Goal: Transaction & Acquisition: Purchase product/service

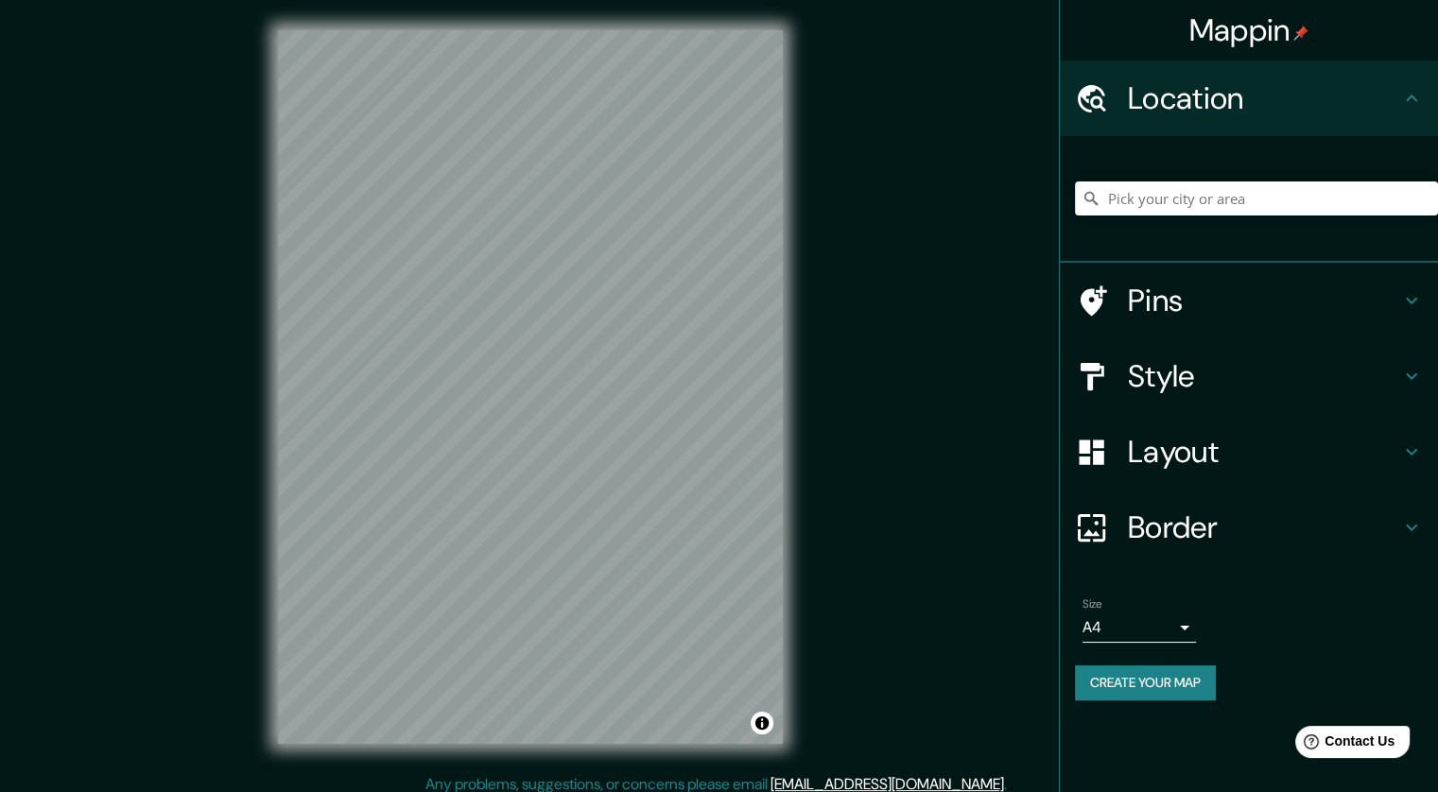
click at [1160, 394] on h4 "Style" at bounding box center [1264, 376] width 272 height 38
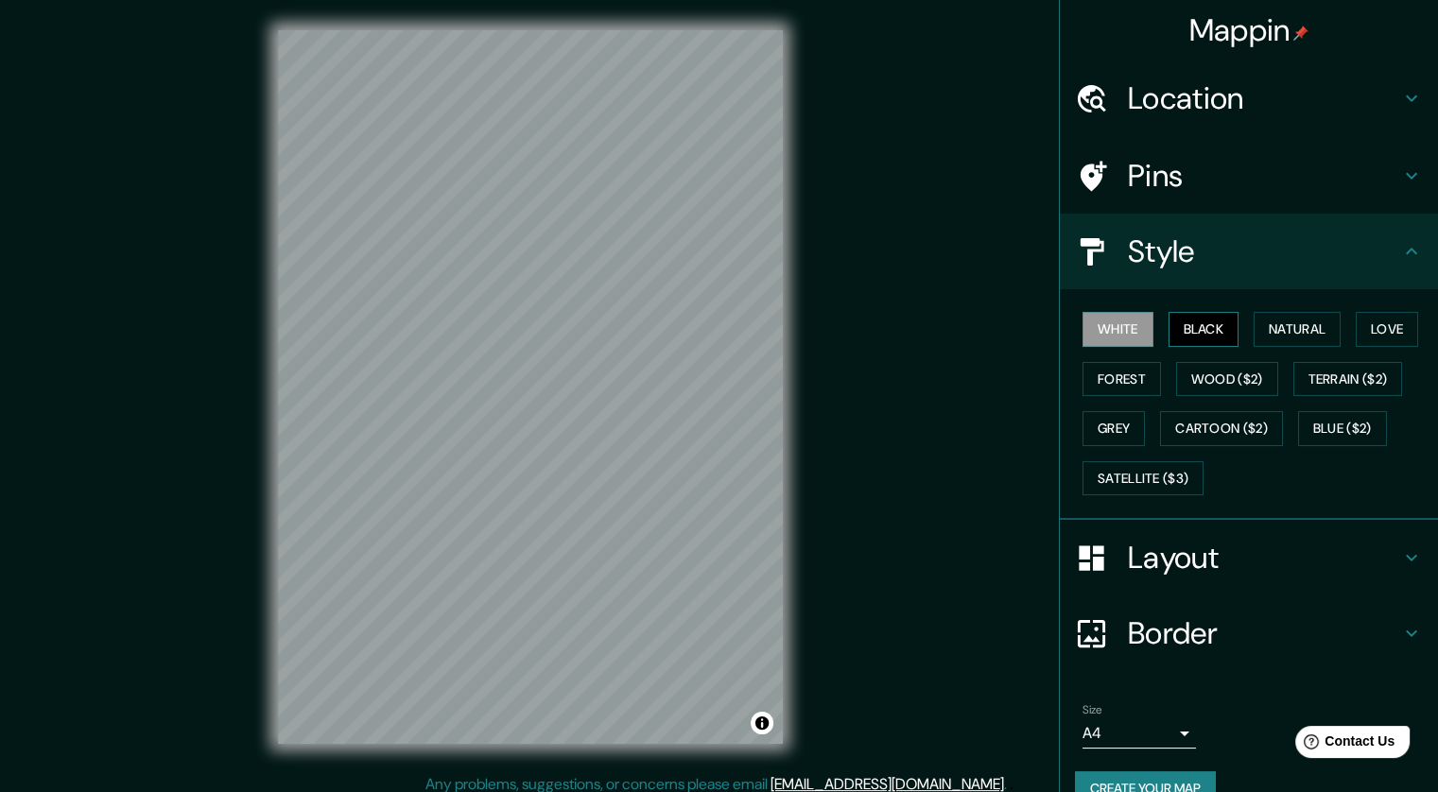
click at [1182, 324] on button "Black" at bounding box center [1204, 329] width 71 height 35
click at [1256, 324] on button "Natural" at bounding box center [1297, 329] width 87 height 35
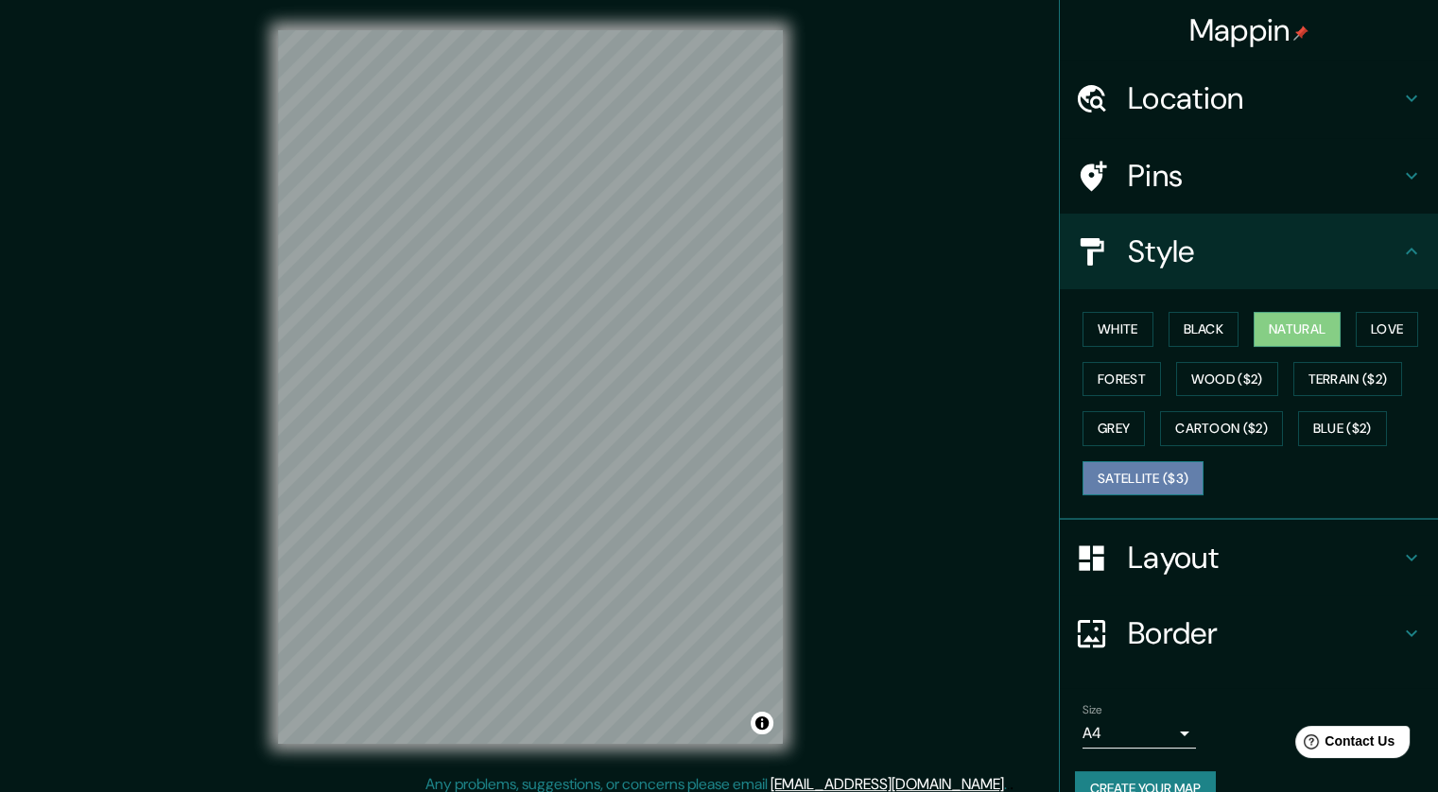
click at [1124, 475] on button "Satellite ($3)" at bounding box center [1143, 478] width 121 height 35
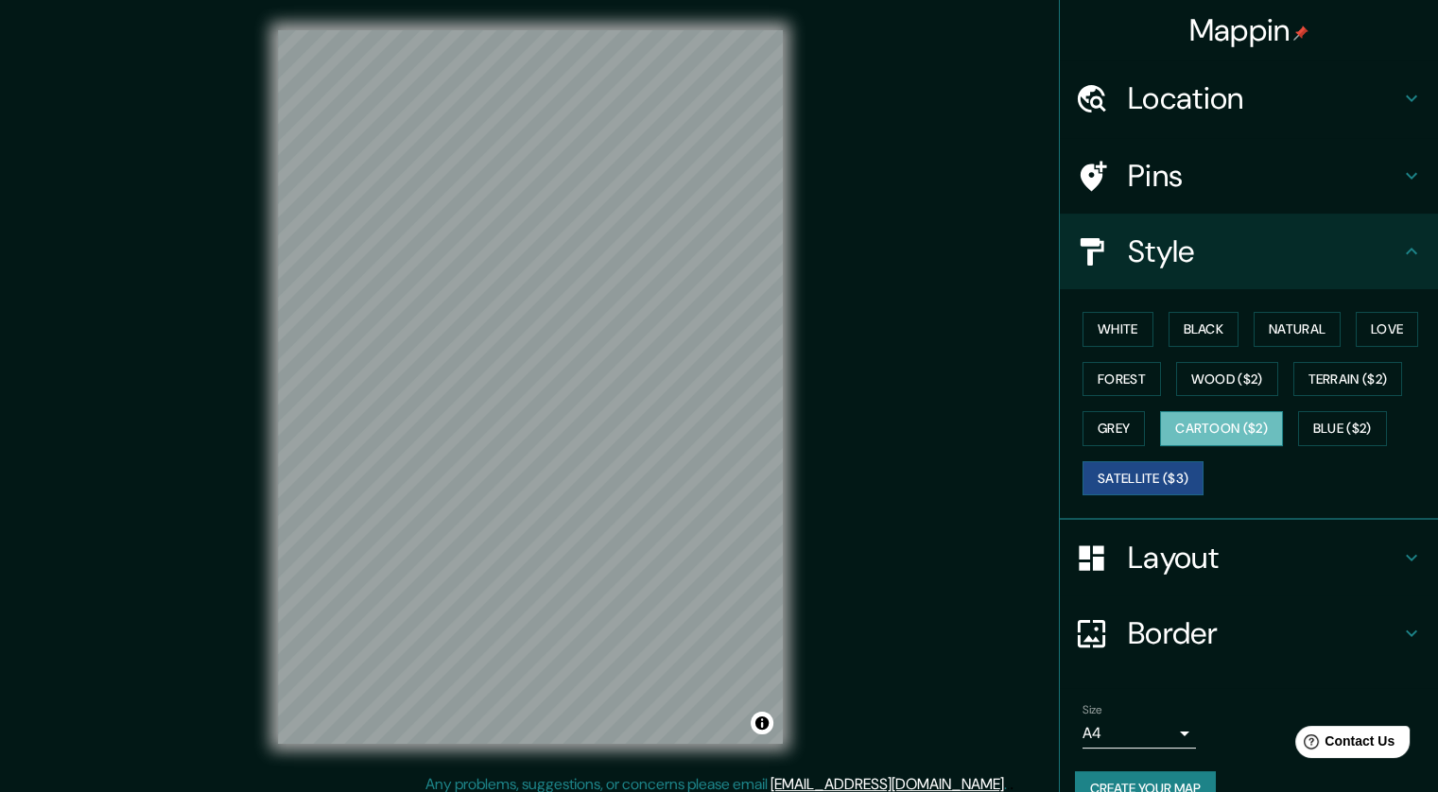
click at [1180, 430] on button "Cartoon ($2)" at bounding box center [1221, 428] width 123 height 35
click at [1104, 419] on button "Grey" at bounding box center [1114, 428] width 62 height 35
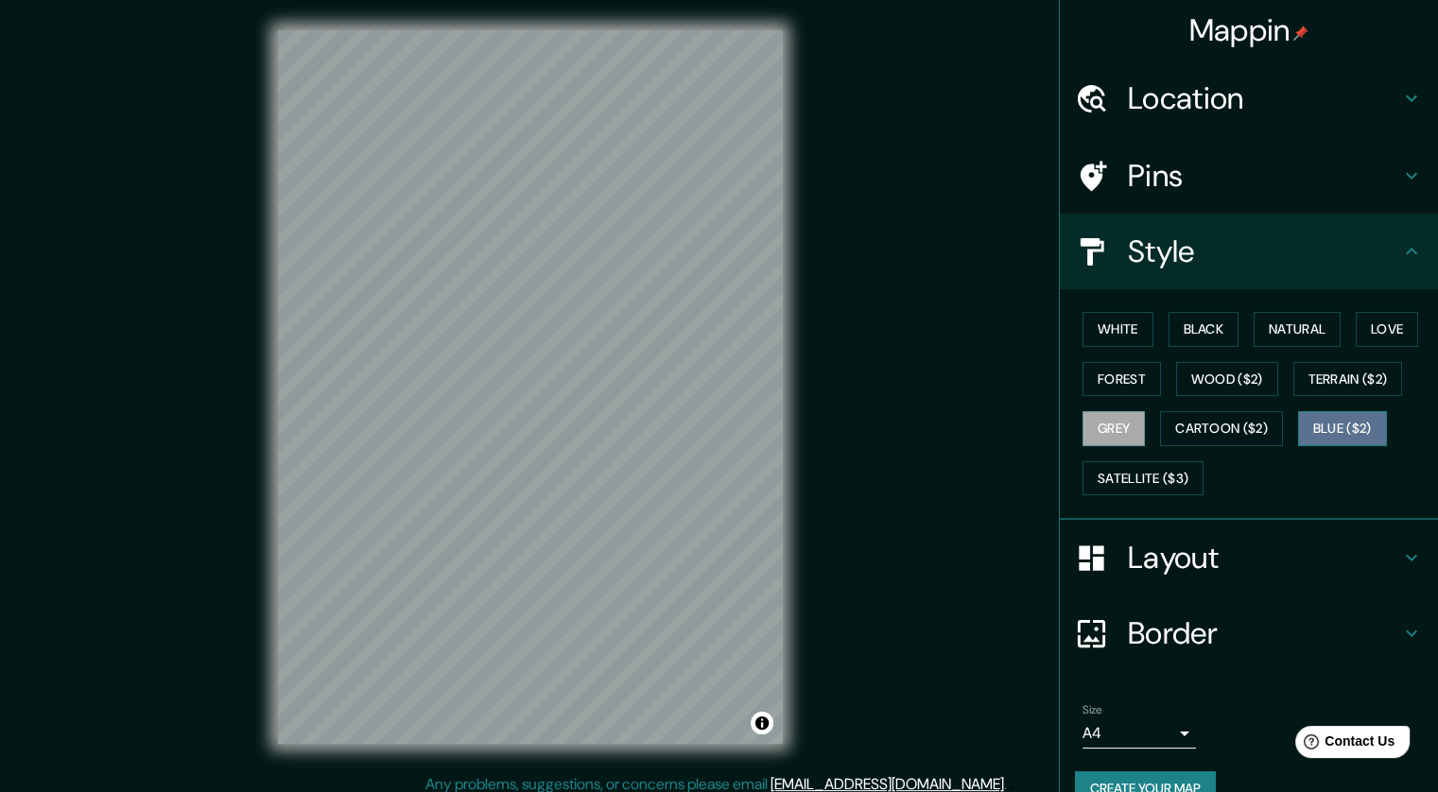
click at [1326, 424] on button "Blue ($2)" at bounding box center [1342, 428] width 89 height 35
click at [1331, 384] on button "Terrain ($2)" at bounding box center [1348, 379] width 110 height 35
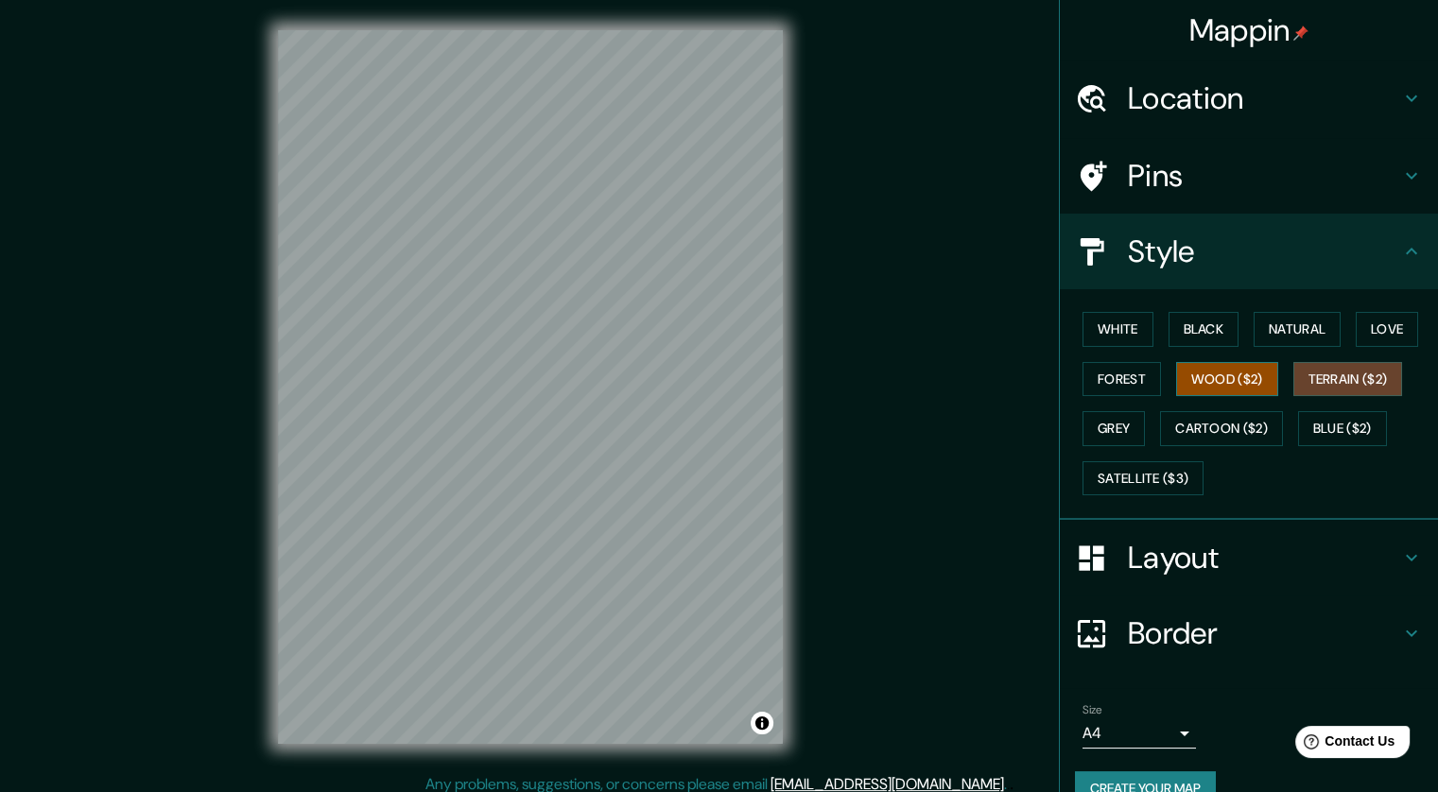
click at [1246, 385] on button "Wood ($2)" at bounding box center [1227, 379] width 102 height 35
click at [1315, 383] on button "Terrain ($2)" at bounding box center [1348, 379] width 110 height 35
click at [1116, 385] on button "Forest" at bounding box center [1122, 379] width 78 height 35
click at [1127, 310] on div "White Black Natural Love Forest Wood ($2) Terrain ($2) Grey Cartoon ($2) Blue (…" at bounding box center [1256, 403] width 363 height 199
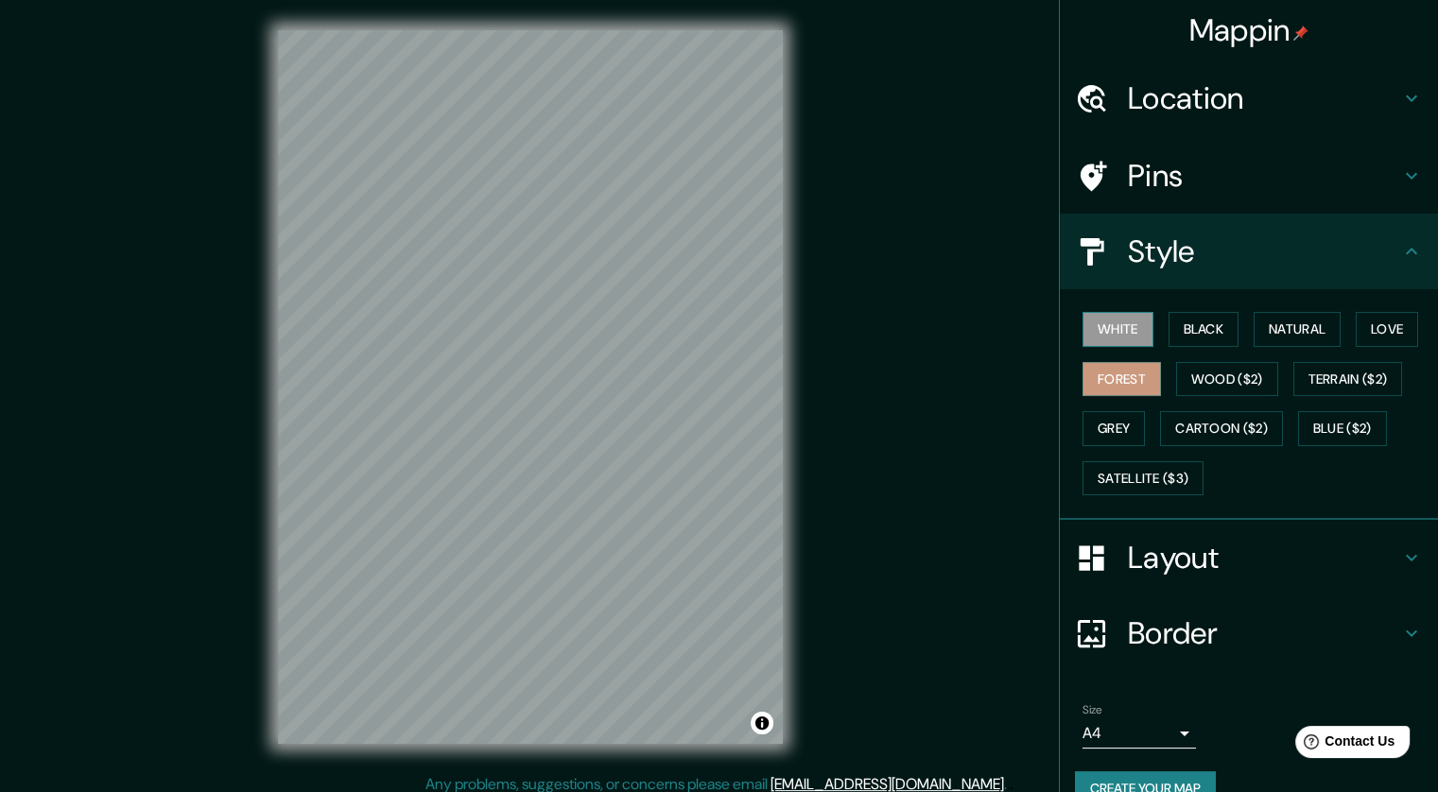
click at [1123, 317] on button "White" at bounding box center [1118, 329] width 71 height 35
click at [1194, 328] on button "Black" at bounding box center [1204, 329] width 71 height 35
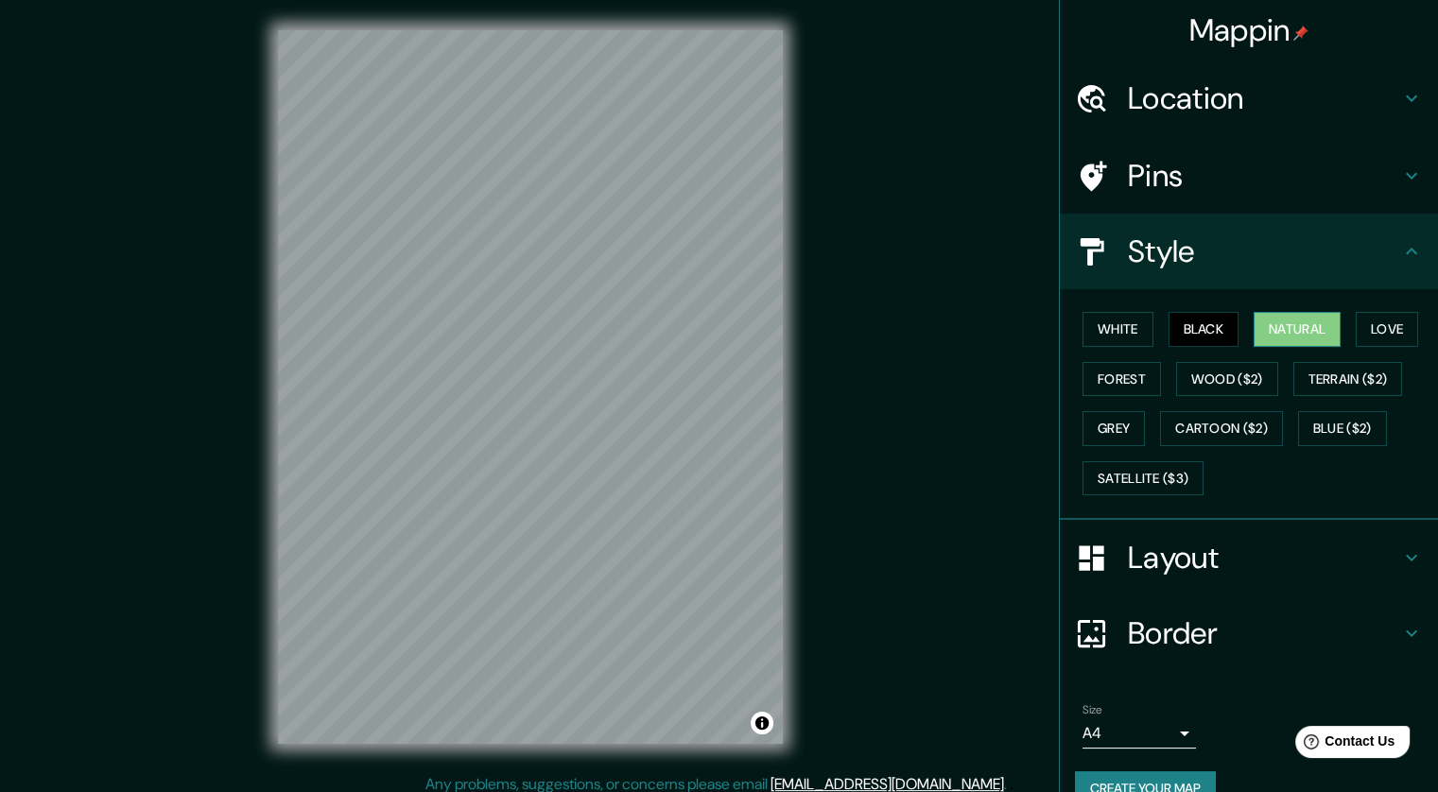
click at [1312, 326] on button "Natural" at bounding box center [1297, 329] width 87 height 35
click at [1376, 330] on button "Love" at bounding box center [1387, 329] width 62 height 35
click at [1301, 334] on button "Natural" at bounding box center [1297, 329] width 87 height 35
click at [1116, 423] on button "Grey" at bounding box center [1114, 428] width 62 height 35
click at [1119, 452] on div "White Black Natural Love Forest Wood ($2) Terrain ($2) Grey Cartoon ($2) Blue (…" at bounding box center [1256, 403] width 363 height 199
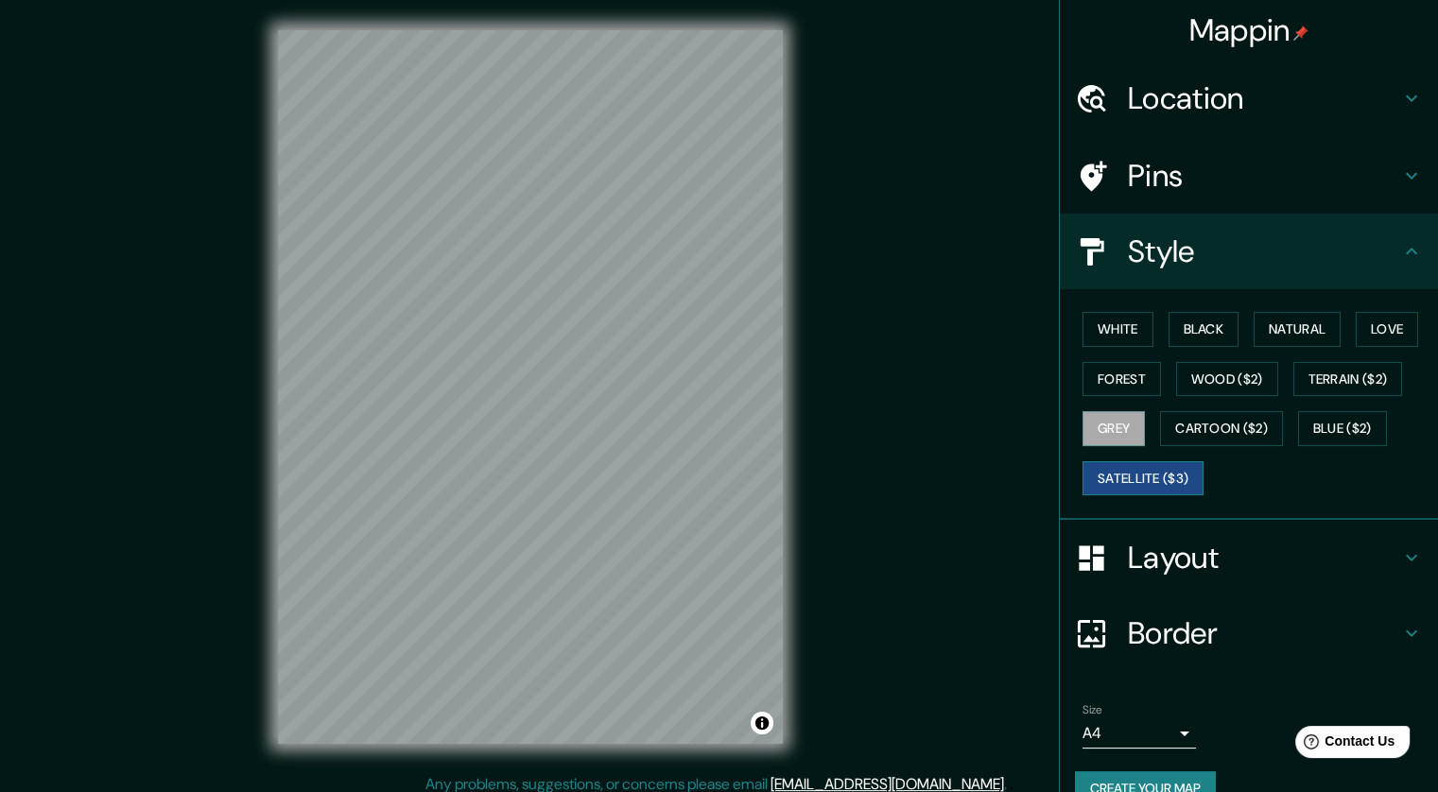
click at [1117, 481] on button "Satellite ($3)" at bounding box center [1143, 478] width 121 height 35
click at [1110, 423] on button "Grey" at bounding box center [1114, 428] width 62 height 35
click at [1162, 423] on button "Cartoon ($2)" at bounding box center [1221, 428] width 123 height 35
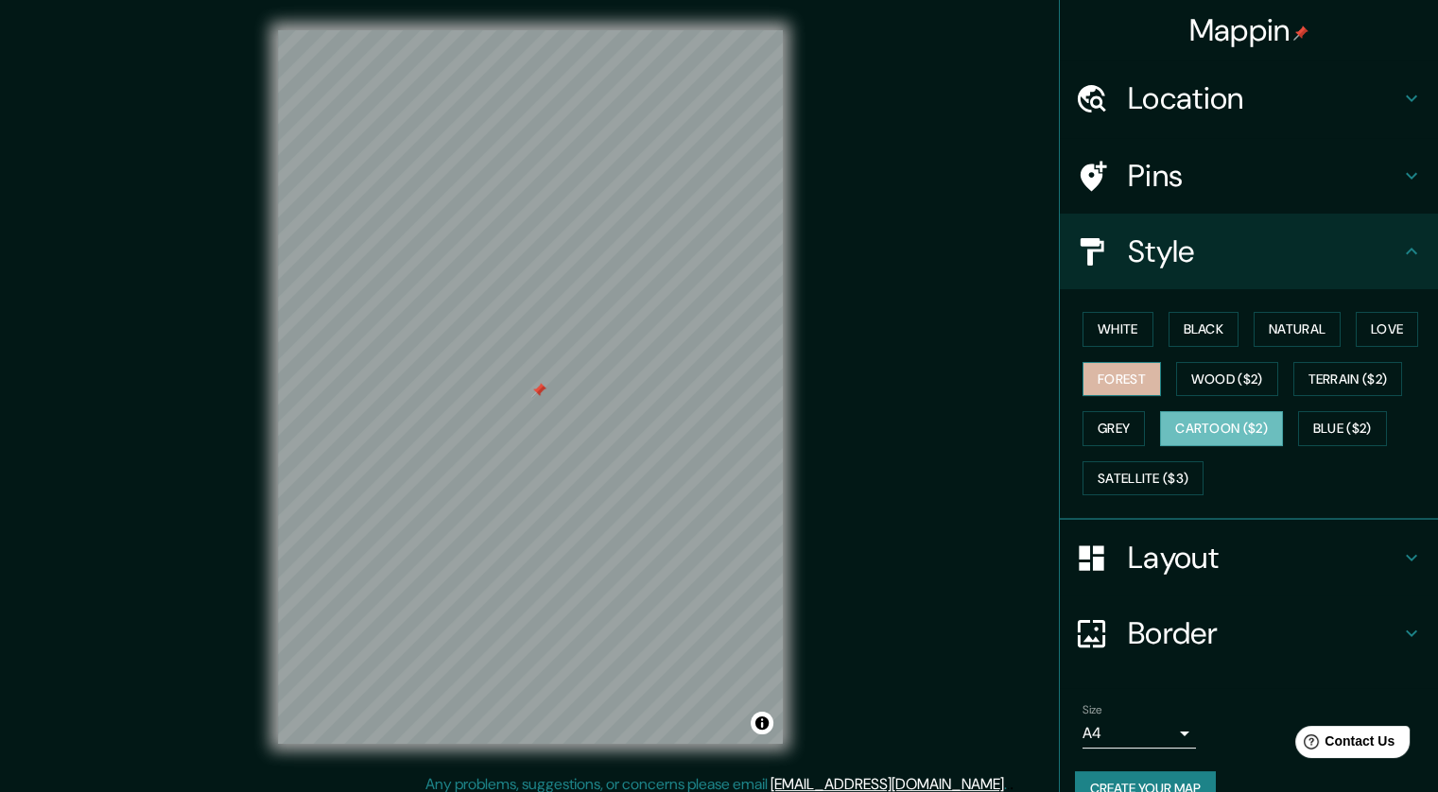
click at [1104, 385] on button "Forest" at bounding box center [1122, 379] width 78 height 35
click at [1090, 338] on button "White" at bounding box center [1118, 329] width 71 height 35
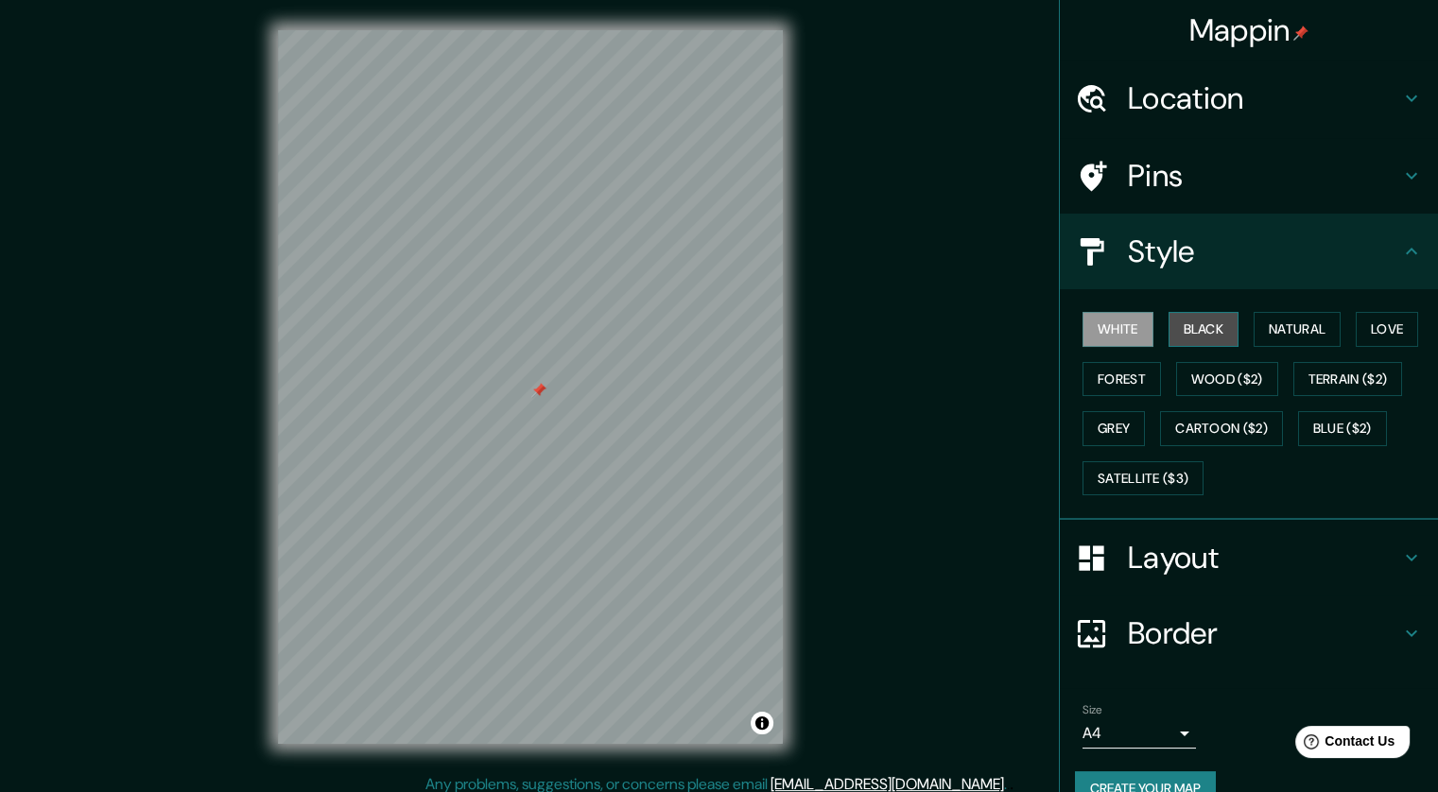
click at [1169, 326] on button "Black" at bounding box center [1204, 329] width 71 height 35
click at [1099, 320] on button "White" at bounding box center [1118, 329] width 71 height 35
click at [1209, 338] on button "Black" at bounding box center [1204, 329] width 71 height 35
click at [1261, 326] on button "Natural" at bounding box center [1297, 329] width 87 height 35
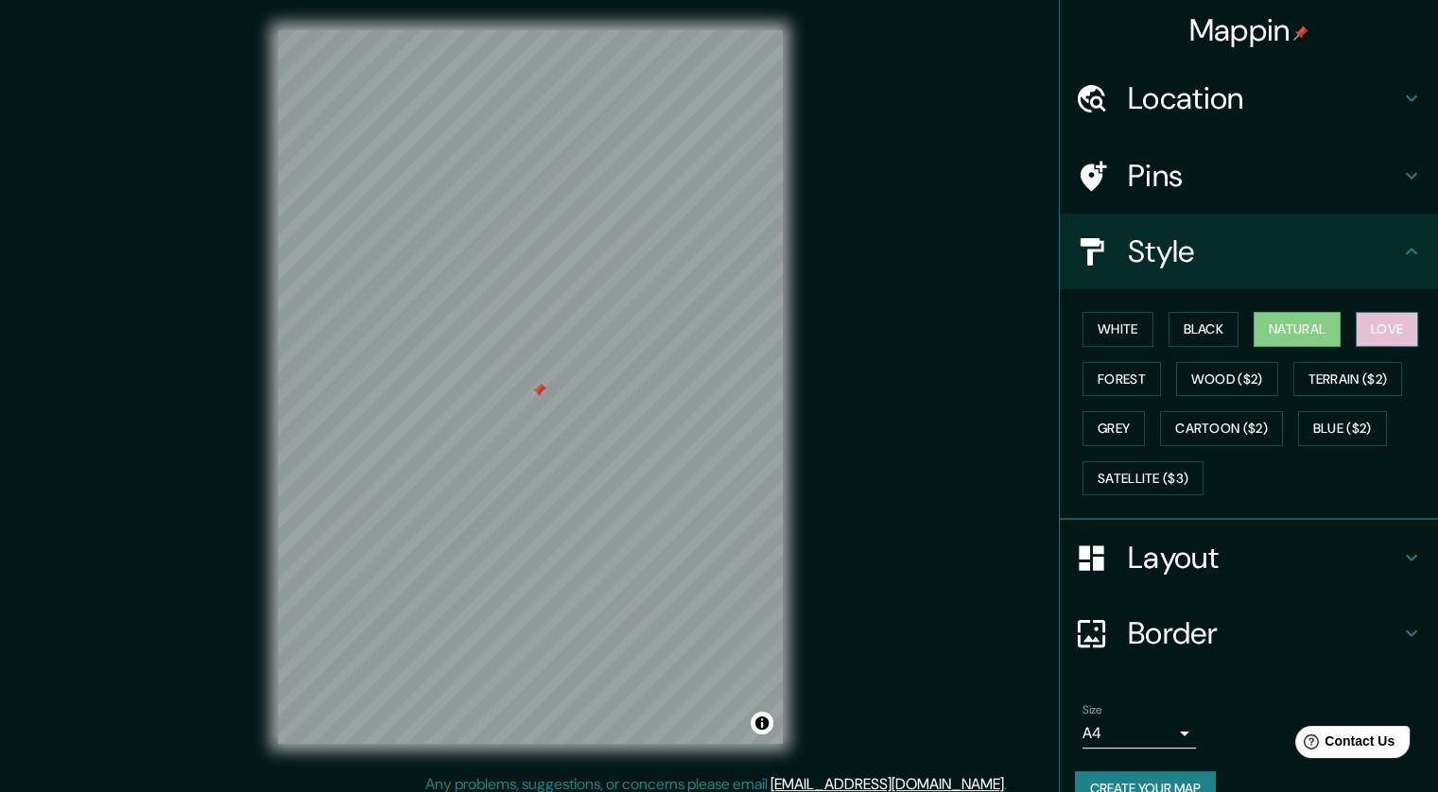
click at [1361, 320] on button "Love" at bounding box center [1387, 329] width 62 height 35
click at [1112, 377] on button "Forest" at bounding box center [1122, 379] width 78 height 35
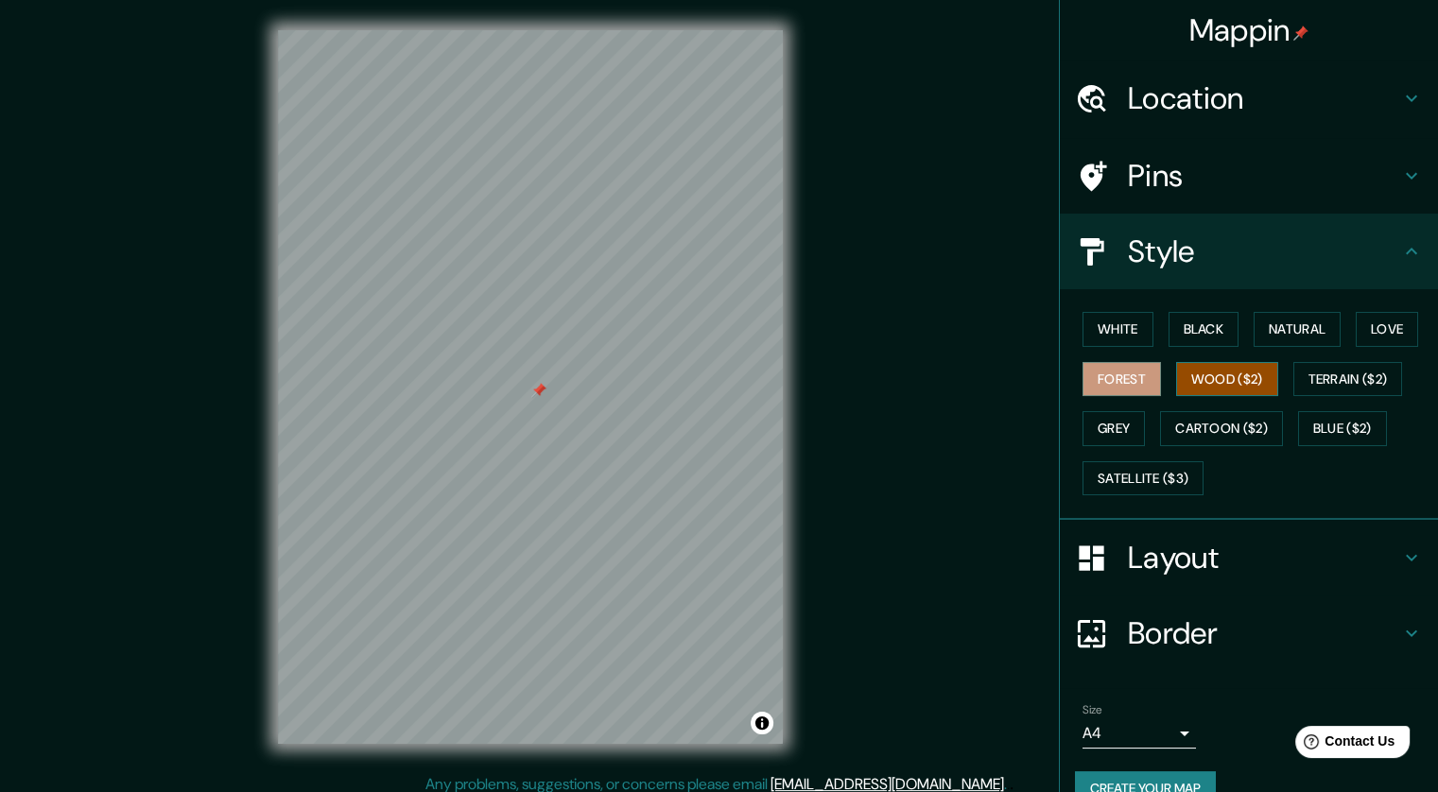
click at [1189, 377] on button "Wood ($2)" at bounding box center [1227, 379] width 102 height 35
click at [1100, 426] on button "Grey" at bounding box center [1114, 428] width 62 height 35
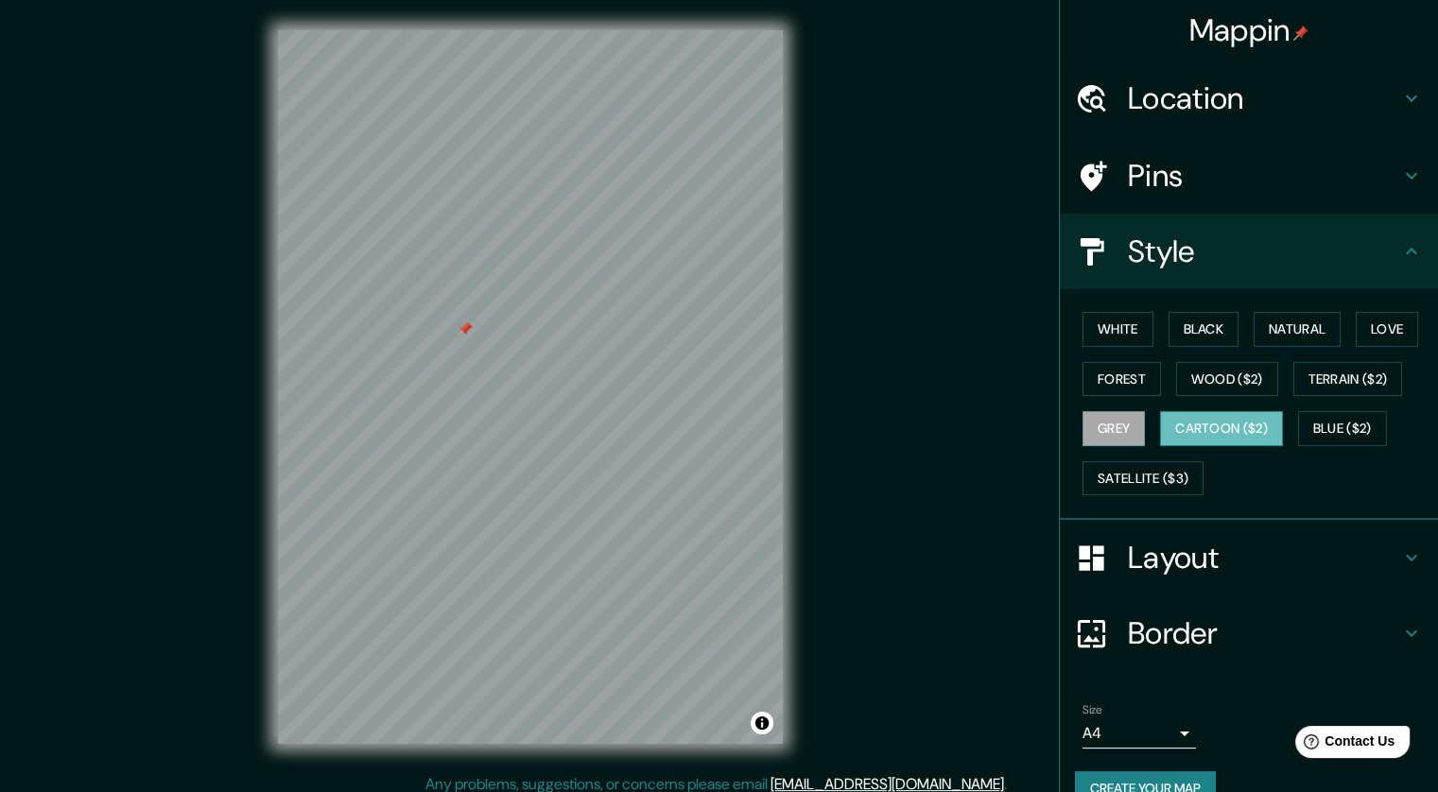
click at [1199, 431] on button "Cartoon ($2)" at bounding box center [1221, 428] width 123 height 35
click at [1344, 423] on button "Blue ($2)" at bounding box center [1342, 428] width 89 height 35
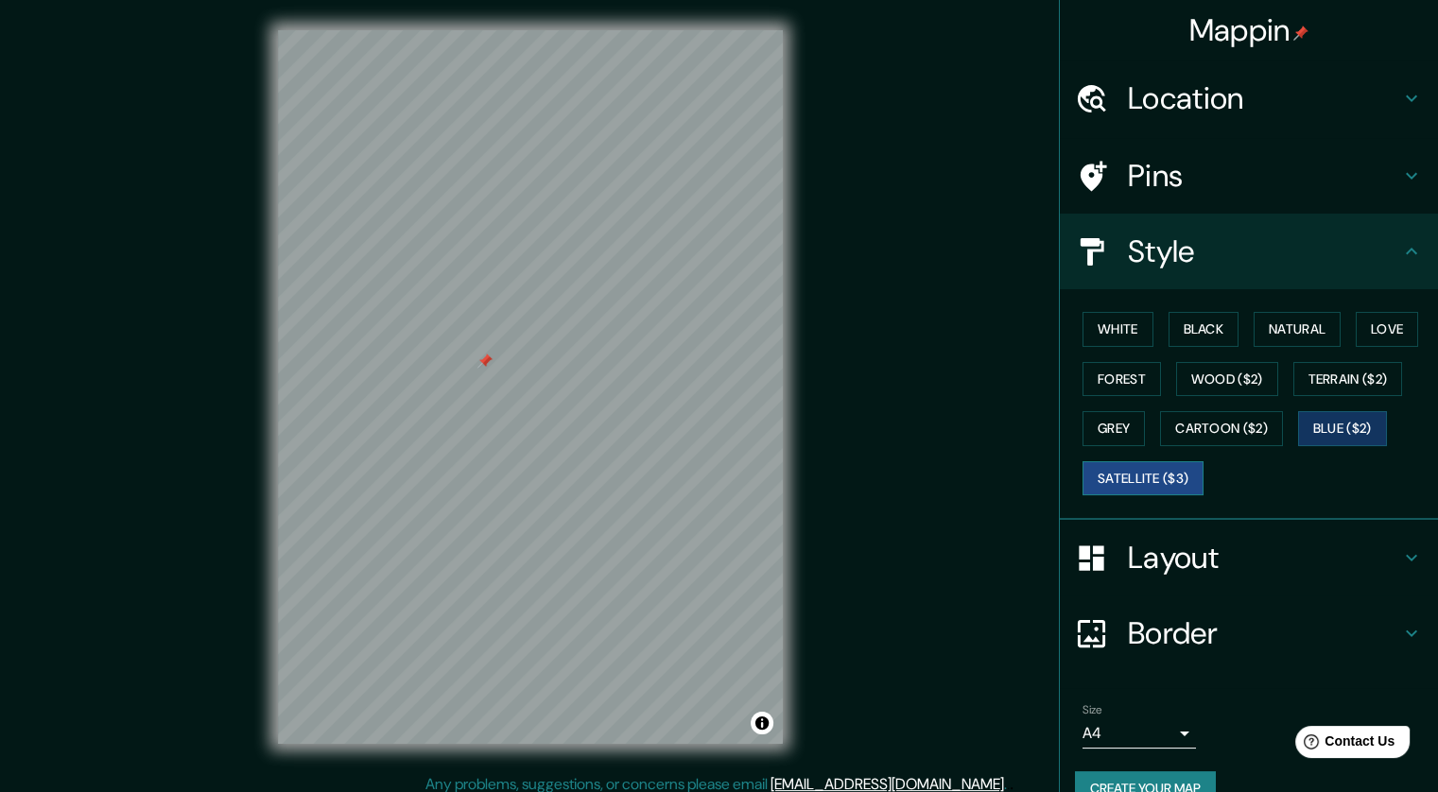
click at [1116, 478] on button "Satellite ($3)" at bounding box center [1143, 478] width 121 height 35
click at [1337, 370] on button "Terrain ($2)" at bounding box center [1348, 379] width 110 height 35
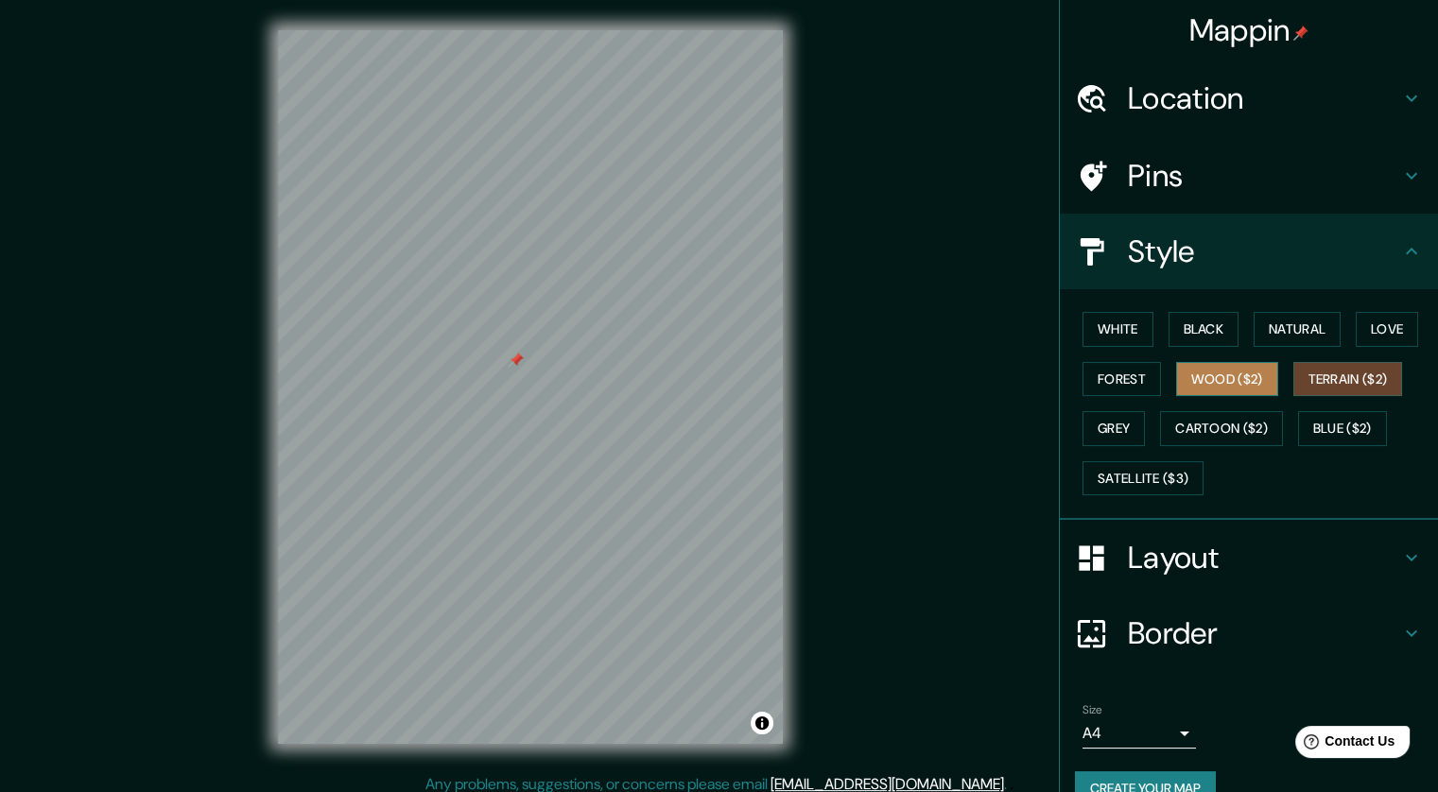
click at [1240, 377] on button "Wood ($2)" at bounding box center [1227, 379] width 102 height 35
click at [1381, 339] on button "Love" at bounding box center [1387, 329] width 62 height 35
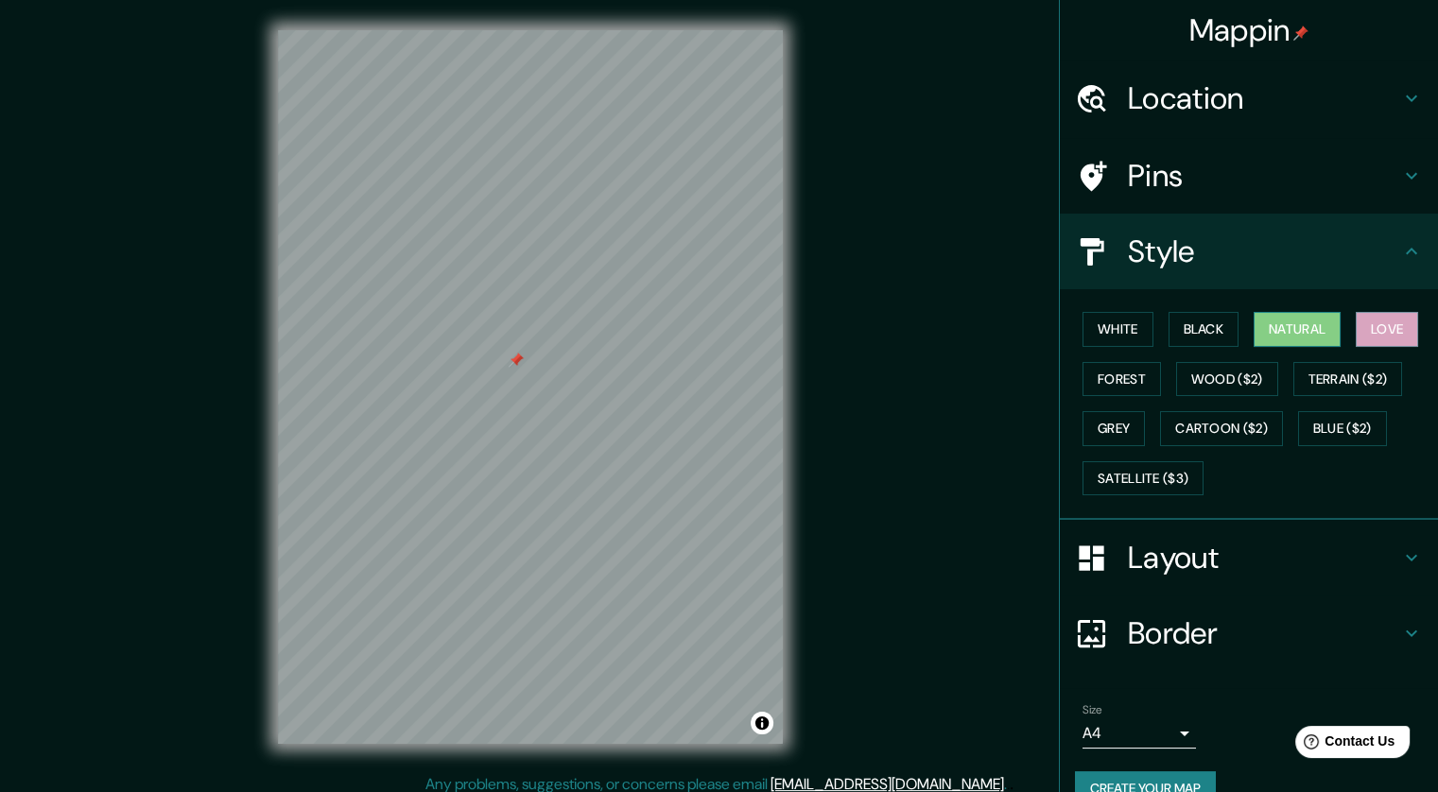
click at [1301, 339] on button "Natural" at bounding box center [1297, 329] width 87 height 35
click at [1216, 327] on button "Black" at bounding box center [1204, 329] width 71 height 35
click at [1118, 384] on button "Forest" at bounding box center [1122, 379] width 78 height 35
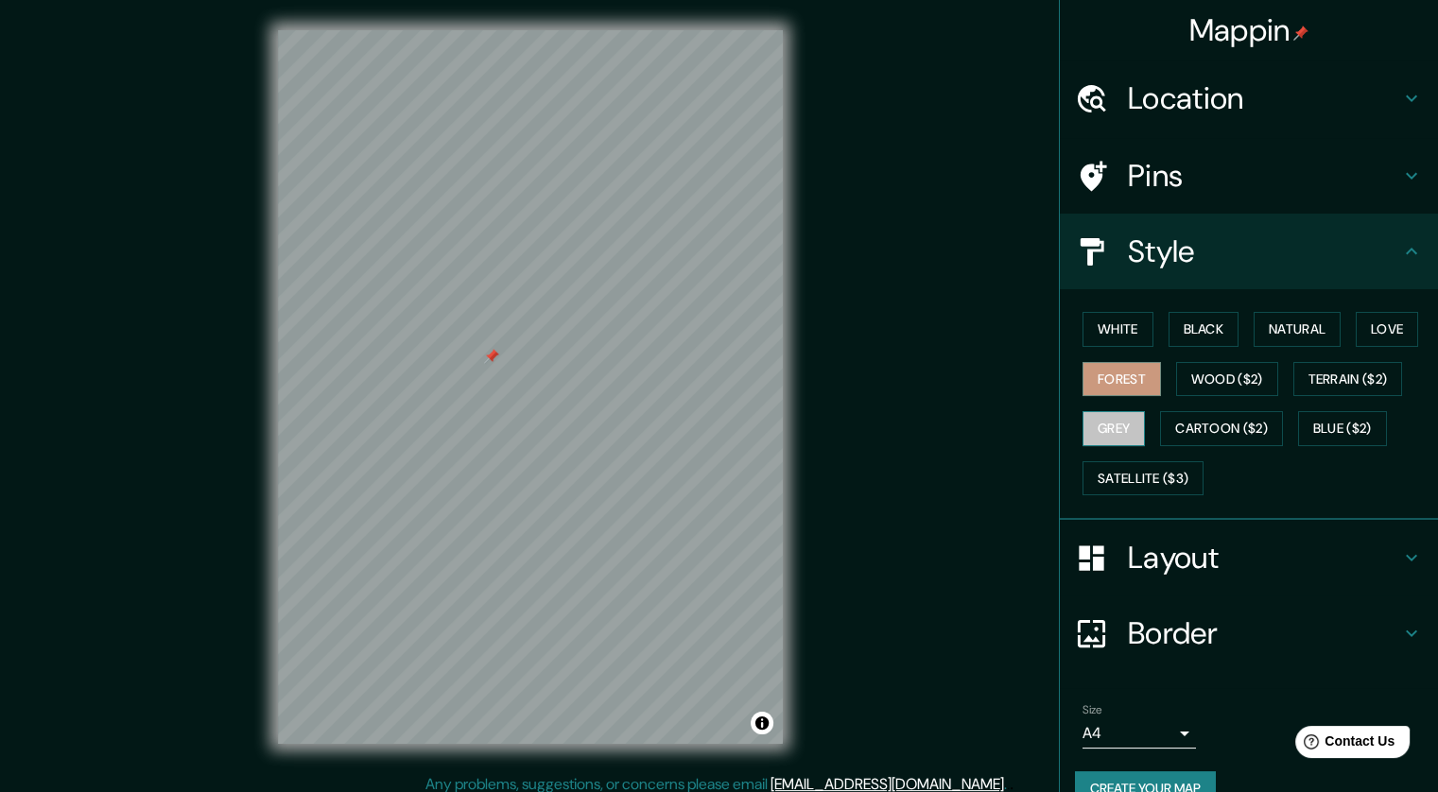
click at [1084, 422] on button "Grey" at bounding box center [1114, 428] width 62 height 35
click at [1096, 324] on button "White" at bounding box center [1118, 329] width 71 height 35
click at [1097, 373] on button "Forest" at bounding box center [1122, 379] width 78 height 35
click at [1145, 464] on button "Satellite ($3)" at bounding box center [1143, 478] width 121 height 35
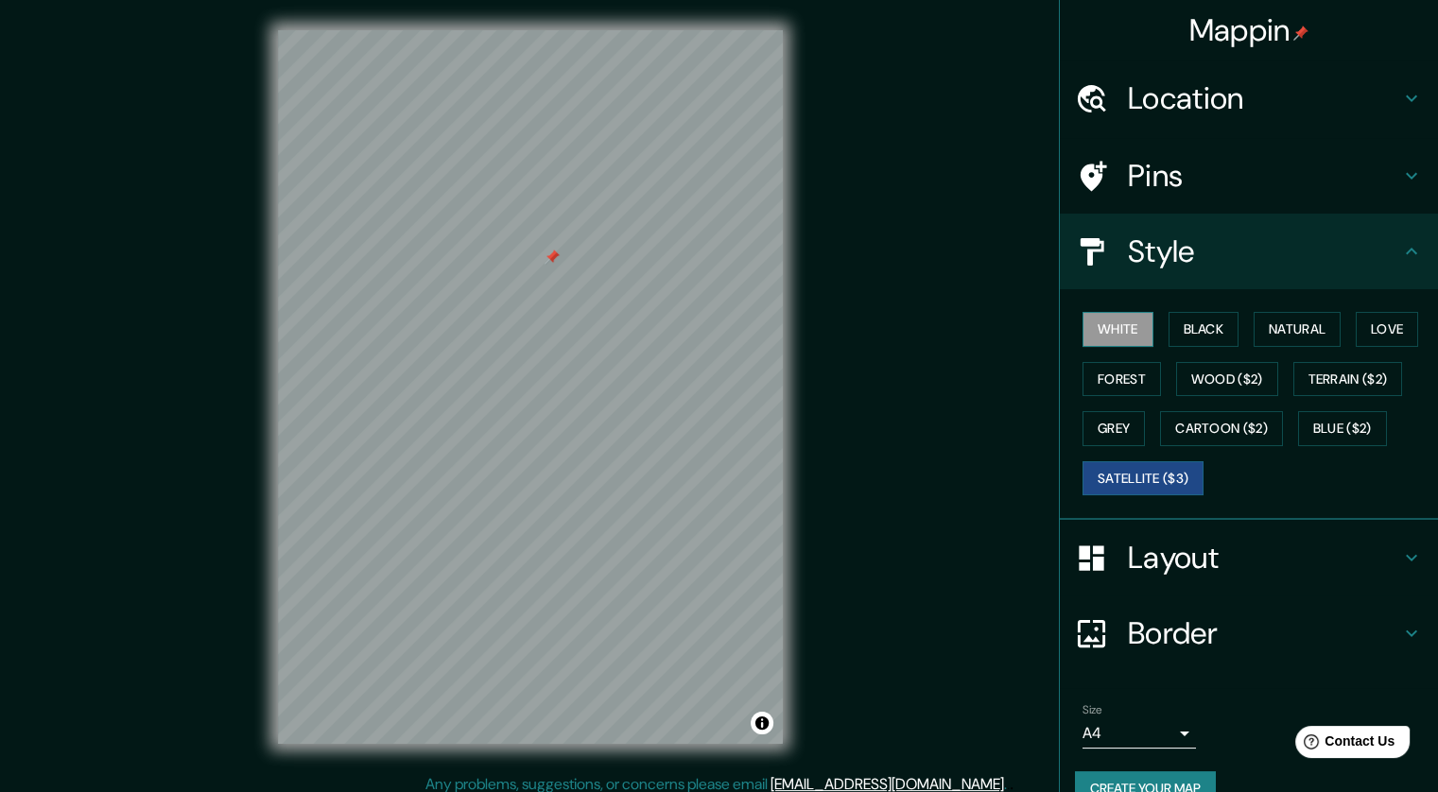
click at [1114, 335] on button "White" at bounding box center [1118, 329] width 71 height 35
click at [1200, 332] on button "Black" at bounding box center [1204, 329] width 71 height 35
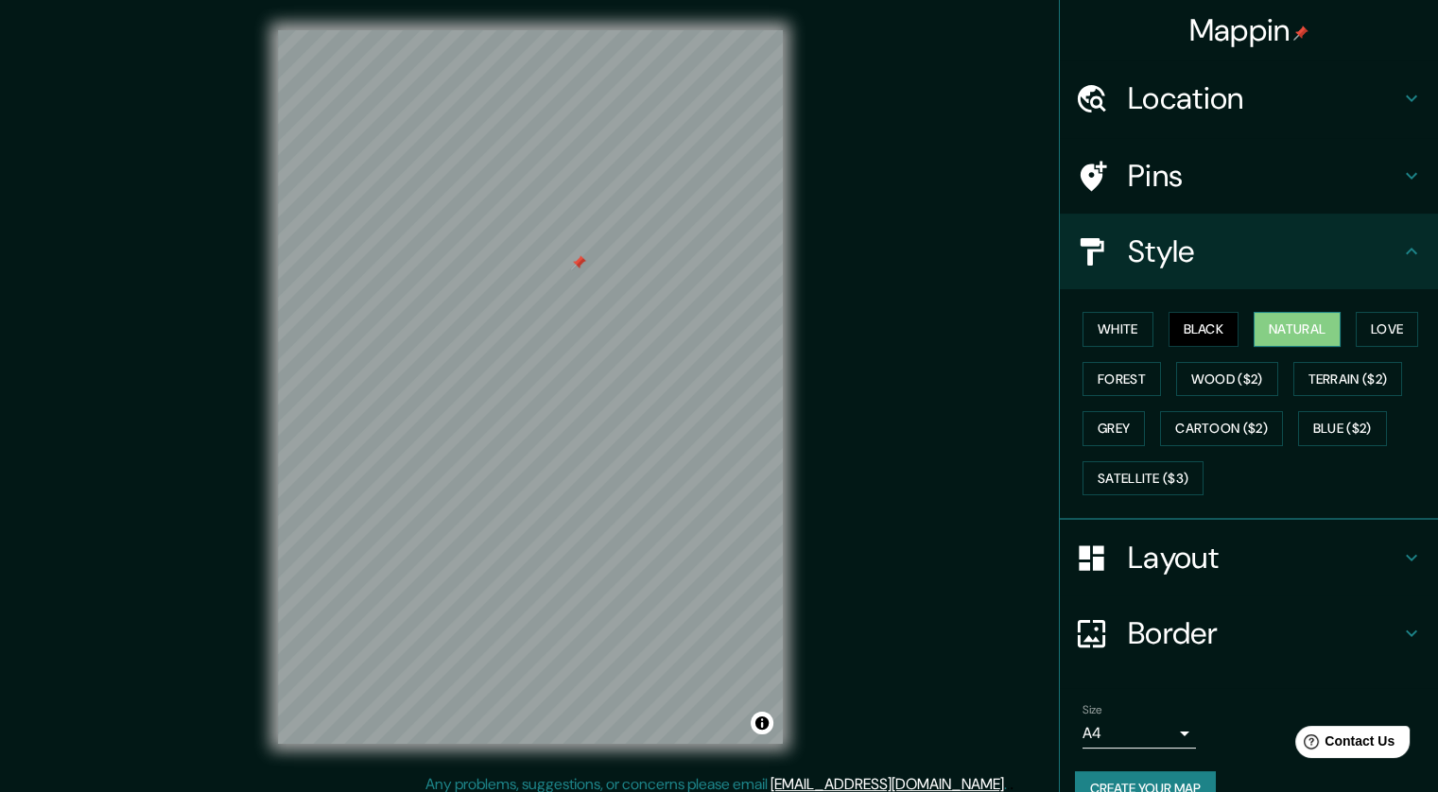
click at [1281, 320] on button "Natural" at bounding box center [1297, 329] width 87 height 35
click at [1338, 320] on div "White Black Natural Love Forest Wood ($2) Terrain ($2) Grey Cartoon ($2) Blue (…" at bounding box center [1256, 403] width 363 height 199
click at [1356, 323] on button "Love" at bounding box center [1387, 329] width 62 height 35
click at [1083, 389] on button "Forest" at bounding box center [1122, 379] width 78 height 35
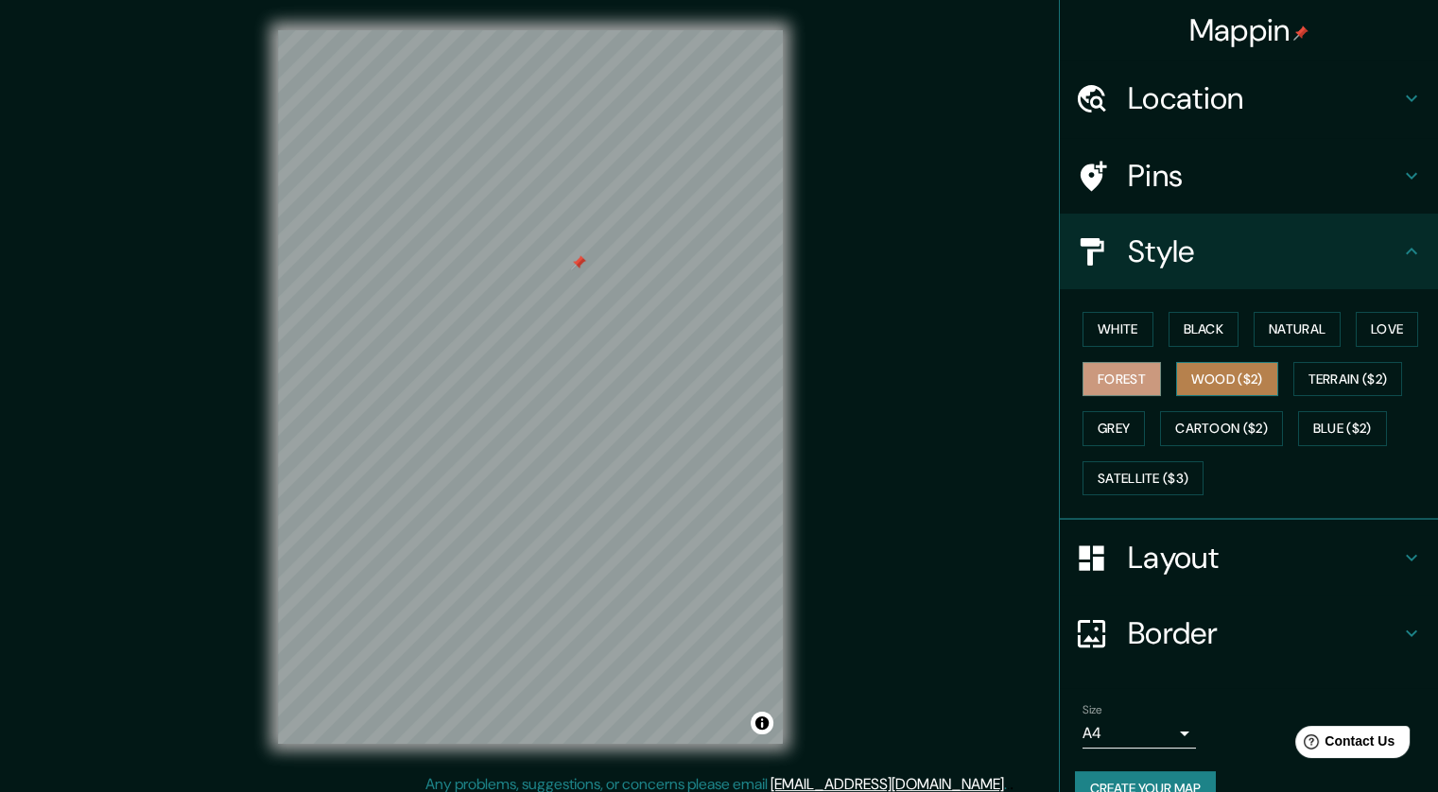
click at [1197, 377] on button "Wood ($2)" at bounding box center [1227, 379] width 102 height 35
click at [1318, 375] on button "Terrain ($2)" at bounding box center [1348, 379] width 110 height 35
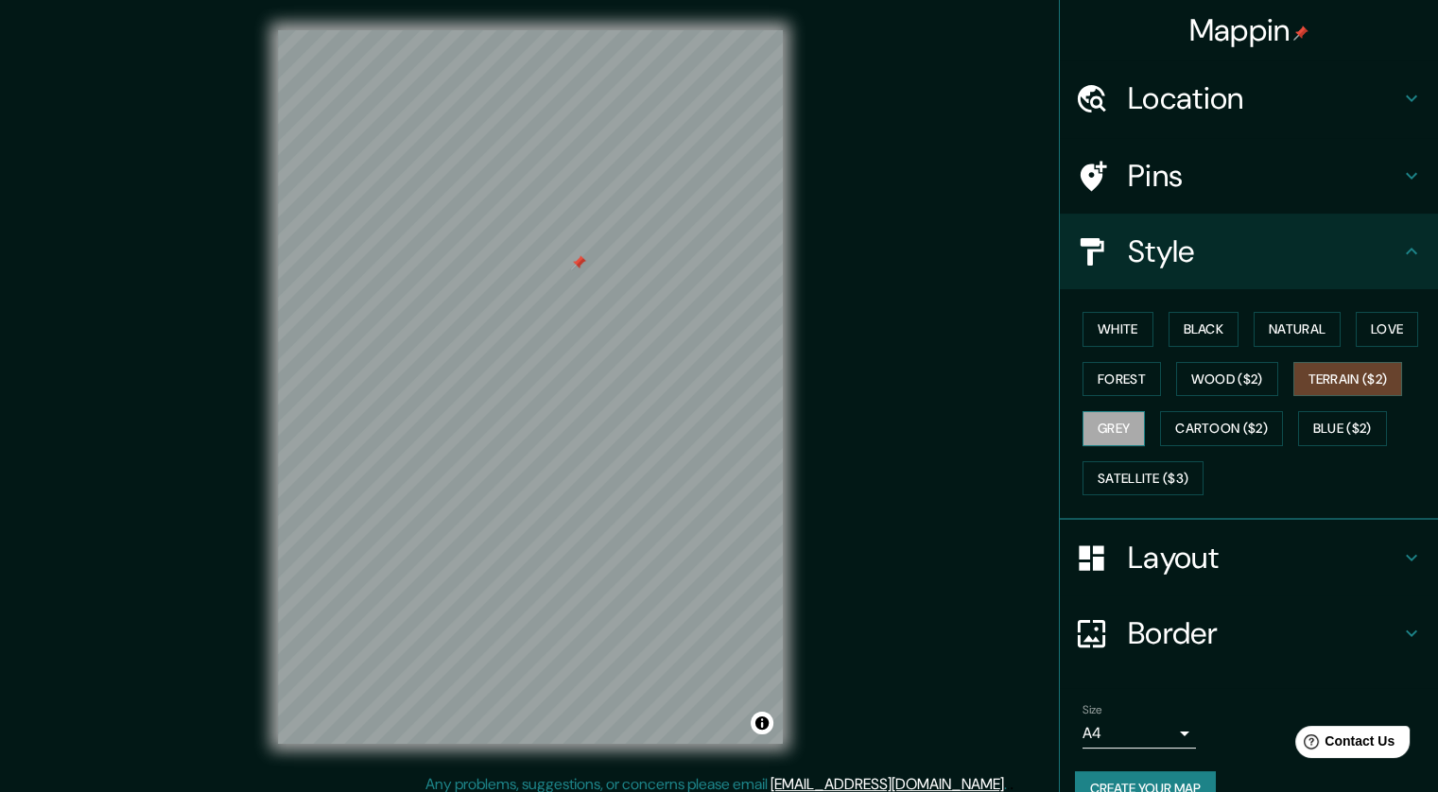
click at [1096, 416] on button "Grey" at bounding box center [1114, 428] width 62 height 35
click at [1191, 408] on div "White Black Natural Love Forest Wood ($2) Terrain ($2) Grey Cartoon ($2) Blue (…" at bounding box center [1256, 403] width 363 height 199
click at [1206, 424] on button "Cartoon ($2)" at bounding box center [1221, 428] width 123 height 35
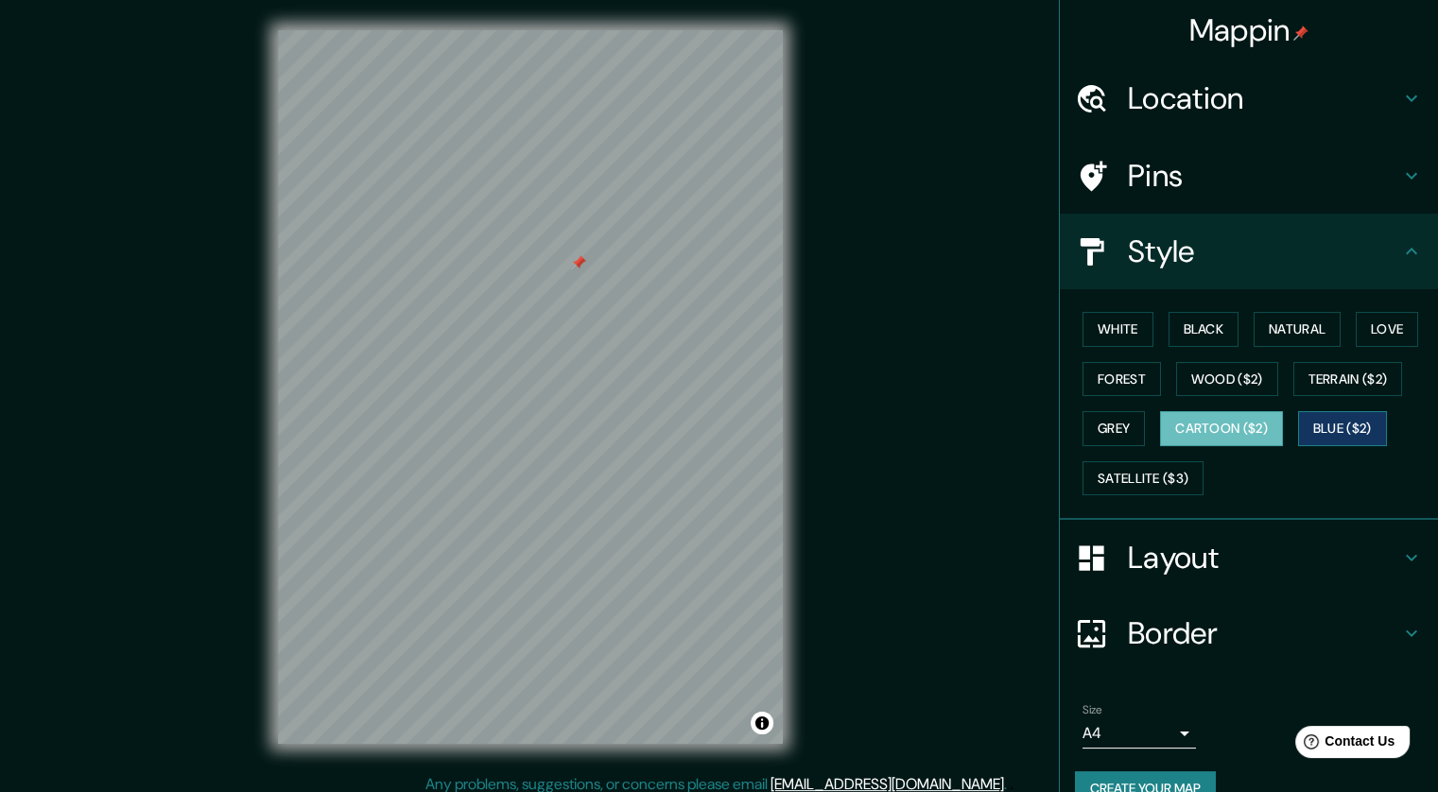
click at [1330, 428] on button "Blue ($2)" at bounding box center [1342, 428] width 89 height 35
click at [1135, 485] on button "Satellite ($3)" at bounding box center [1143, 478] width 121 height 35
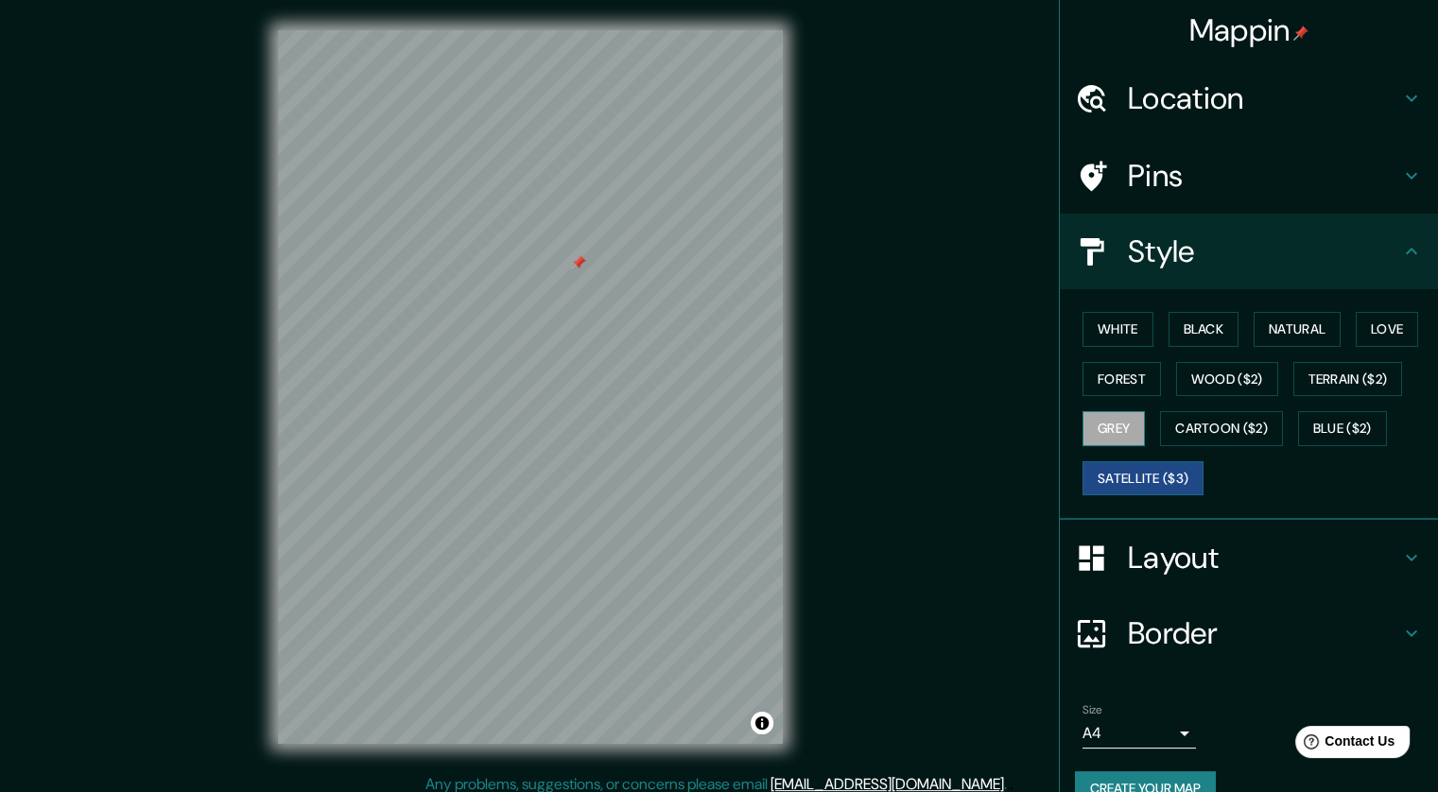
click at [1106, 432] on button "Grey" at bounding box center [1114, 428] width 62 height 35
click at [1117, 330] on button "White" at bounding box center [1118, 329] width 71 height 35
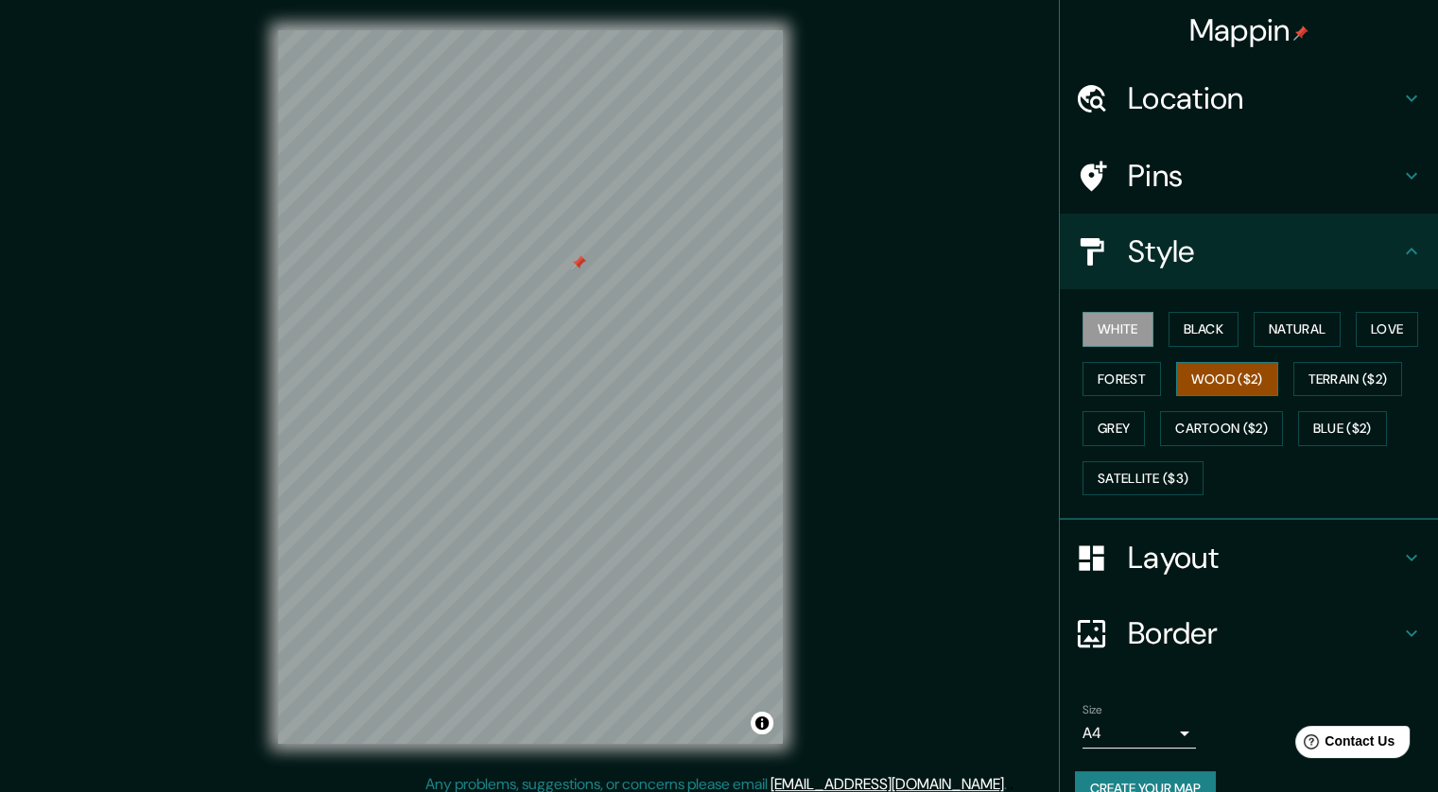
click at [1180, 374] on button "Wood ($2)" at bounding box center [1227, 379] width 102 height 35
click at [1113, 337] on button "White" at bounding box center [1118, 329] width 71 height 35
click at [1225, 376] on button "Wood ($2)" at bounding box center [1227, 379] width 102 height 35
click at [1104, 336] on button "White" at bounding box center [1118, 329] width 71 height 35
click at [1186, 331] on button "Black" at bounding box center [1204, 329] width 71 height 35
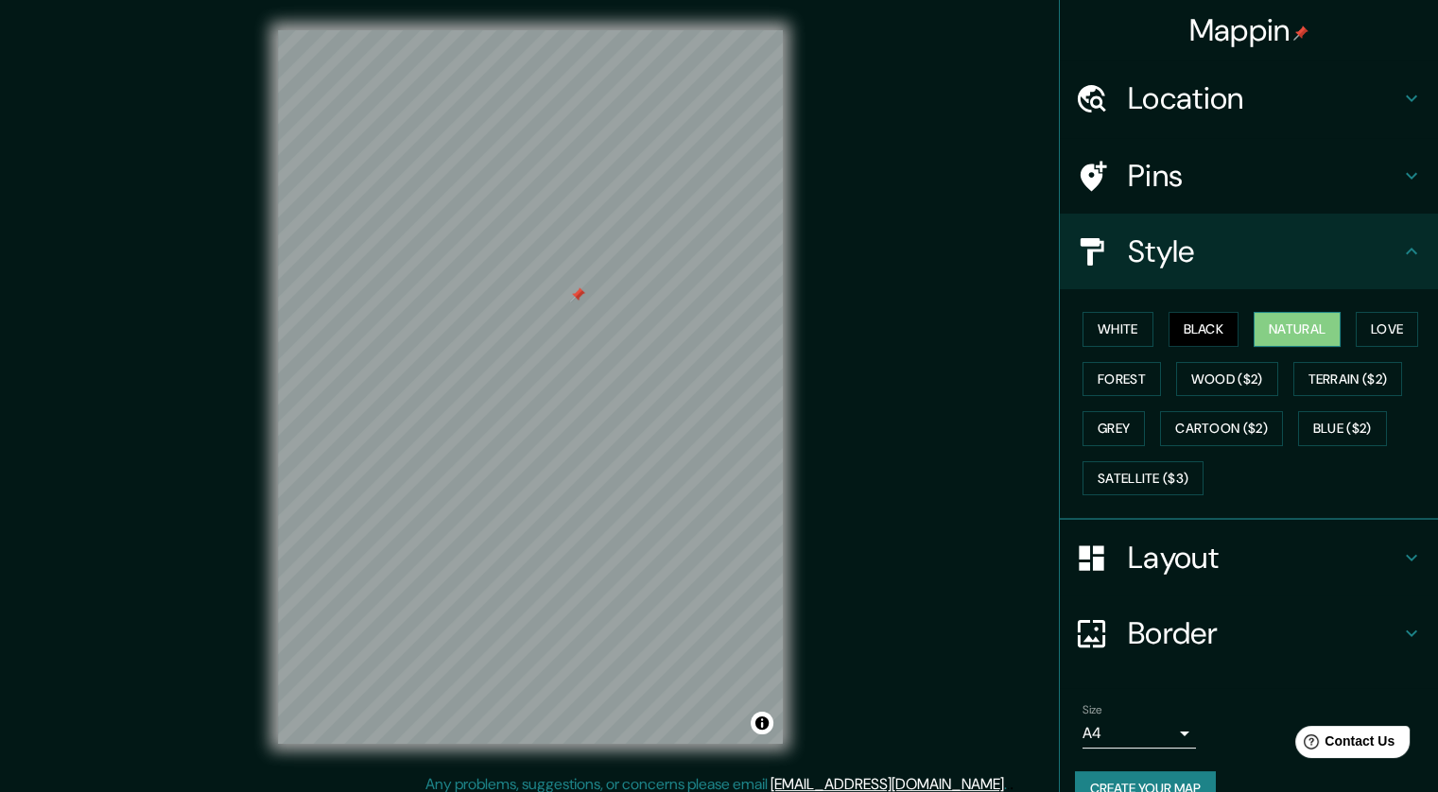
click at [1270, 335] on button "Natural" at bounding box center [1297, 329] width 87 height 35
click at [1358, 330] on button "Love" at bounding box center [1387, 329] width 62 height 35
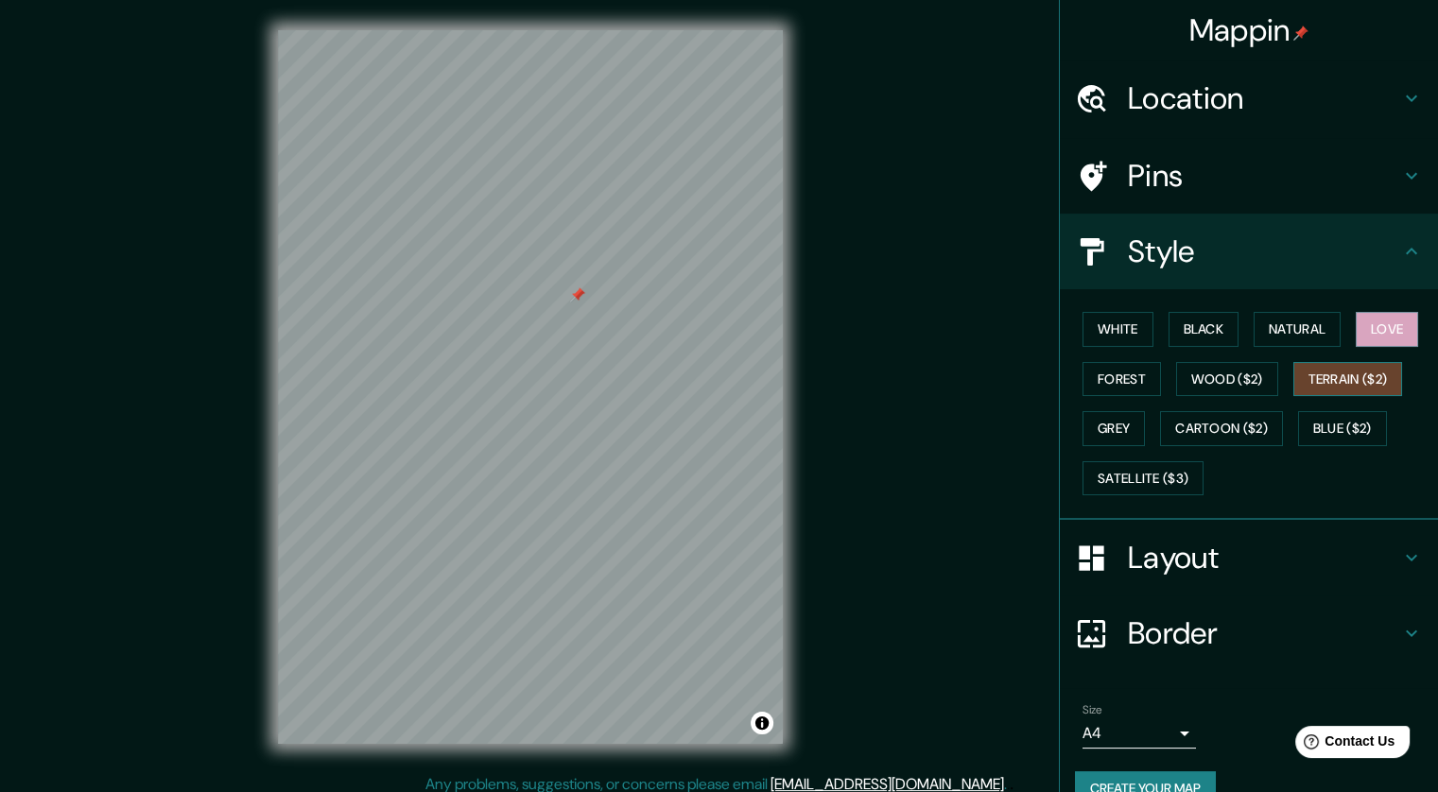
click at [1348, 376] on button "Terrain ($2)" at bounding box center [1348, 379] width 110 height 35
click at [1234, 386] on button "Wood ($2)" at bounding box center [1227, 379] width 102 height 35
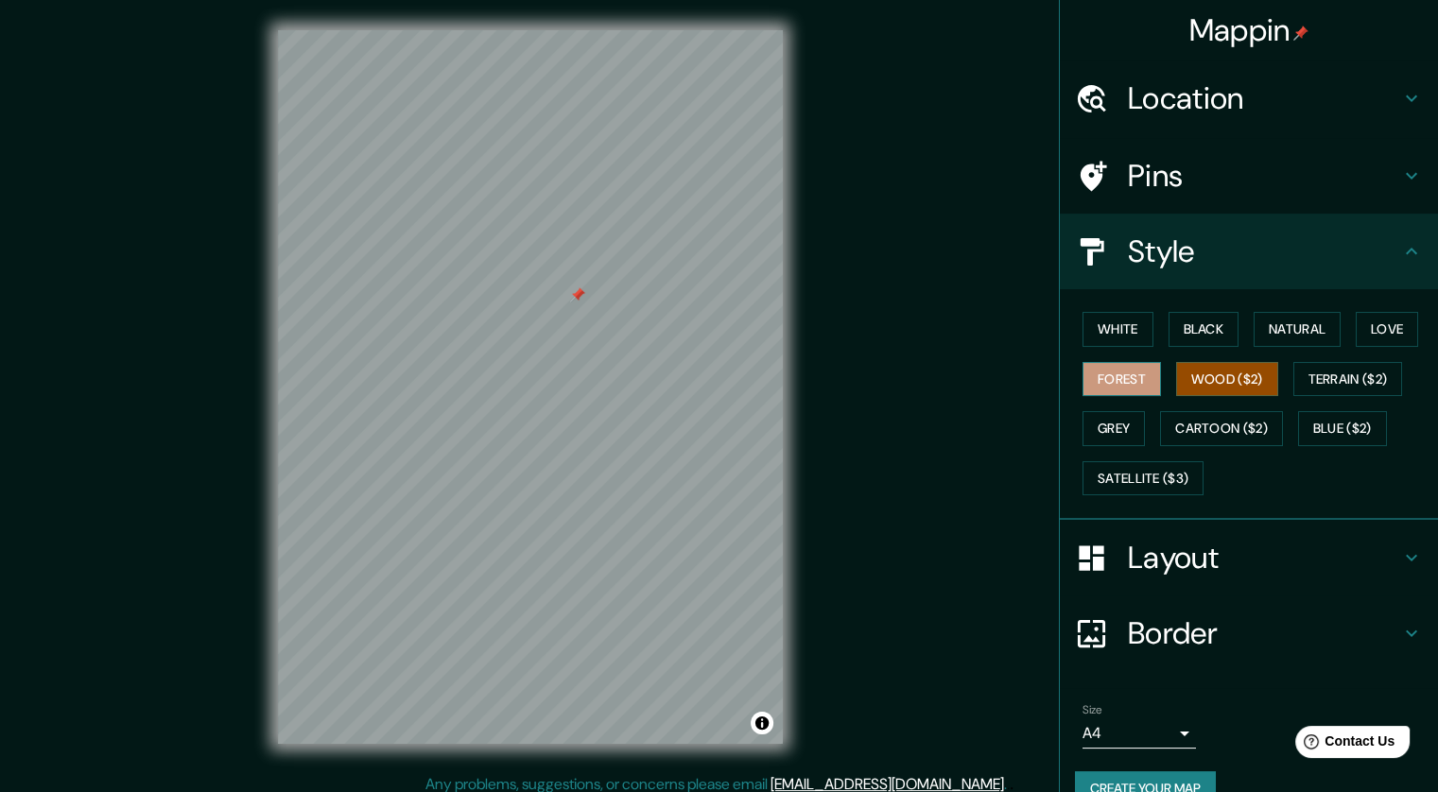
click at [1098, 389] on button "Forest" at bounding box center [1122, 379] width 78 height 35
click at [1097, 428] on button "Grey" at bounding box center [1114, 428] width 62 height 35
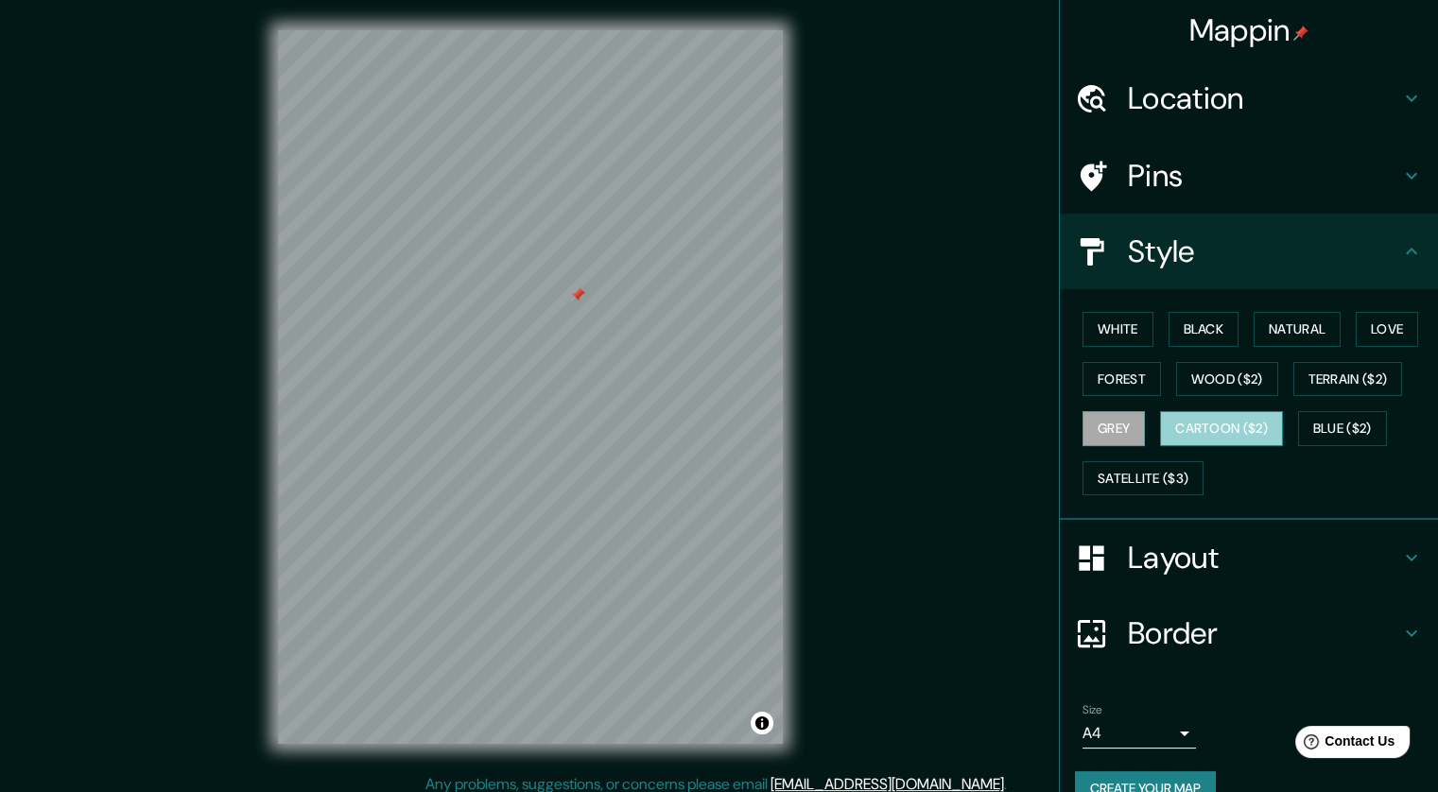
click at [1174, 437] on button "Cartoon ($2)" at bounding box center [1221, 428] width 123 height 35
click at [1143, 488] on button "Satellite ($3)" at bounding box center [1143, 478] width 121 height 35
click at [1187, 427] on button "Cartoon ($2)" at bounding box center [1221, 428] width 123 height 35
click at [1130, 467] on button "Satellite ($3)" at bounding box center [1143, 478] width 121 height 35
